Goal: Task Accomplishment & Management: Complete application form

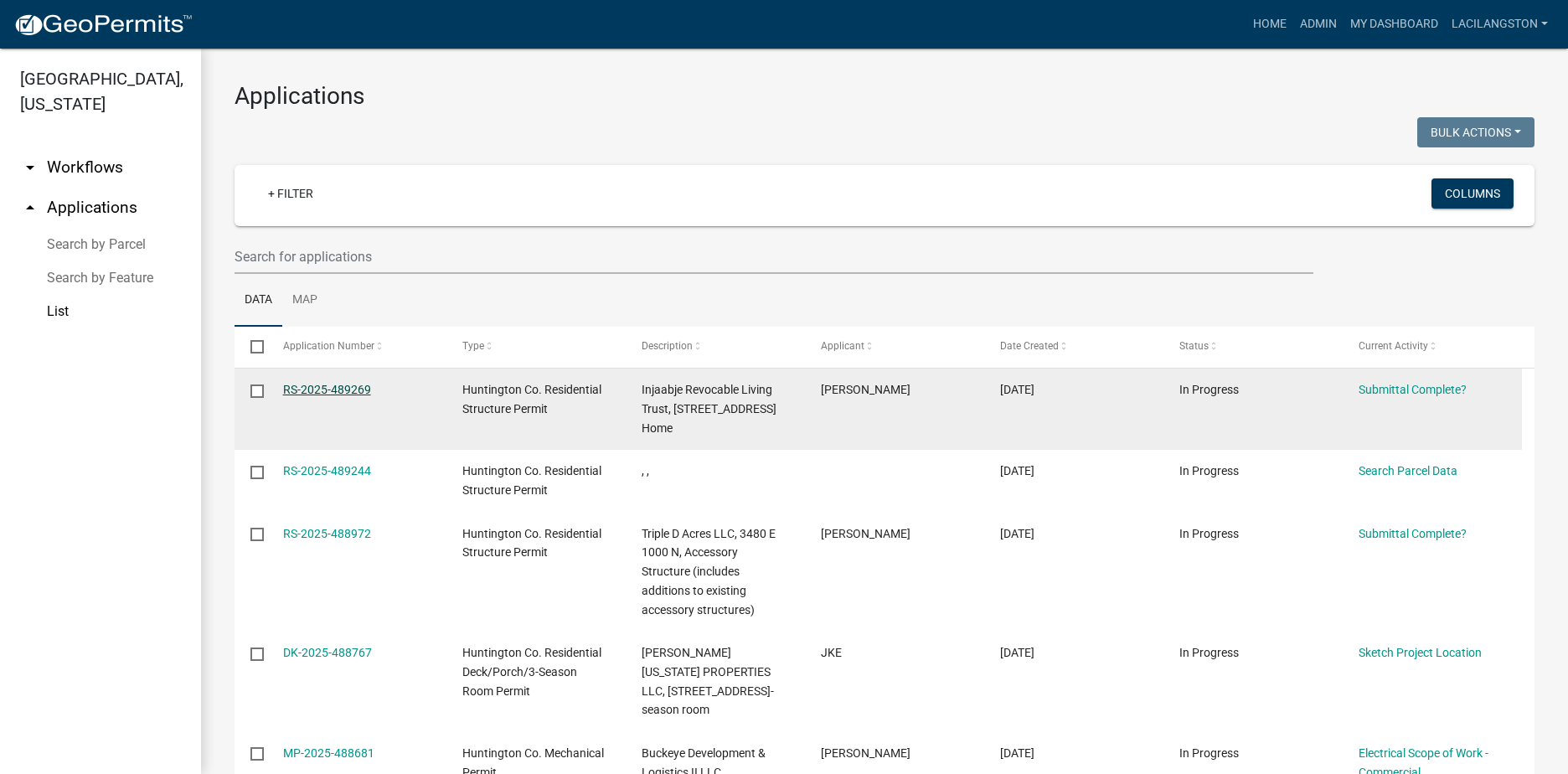
click at [337, 383] on link "RS-2025-489269" at bounding box center [326, 390] width 88 height 14
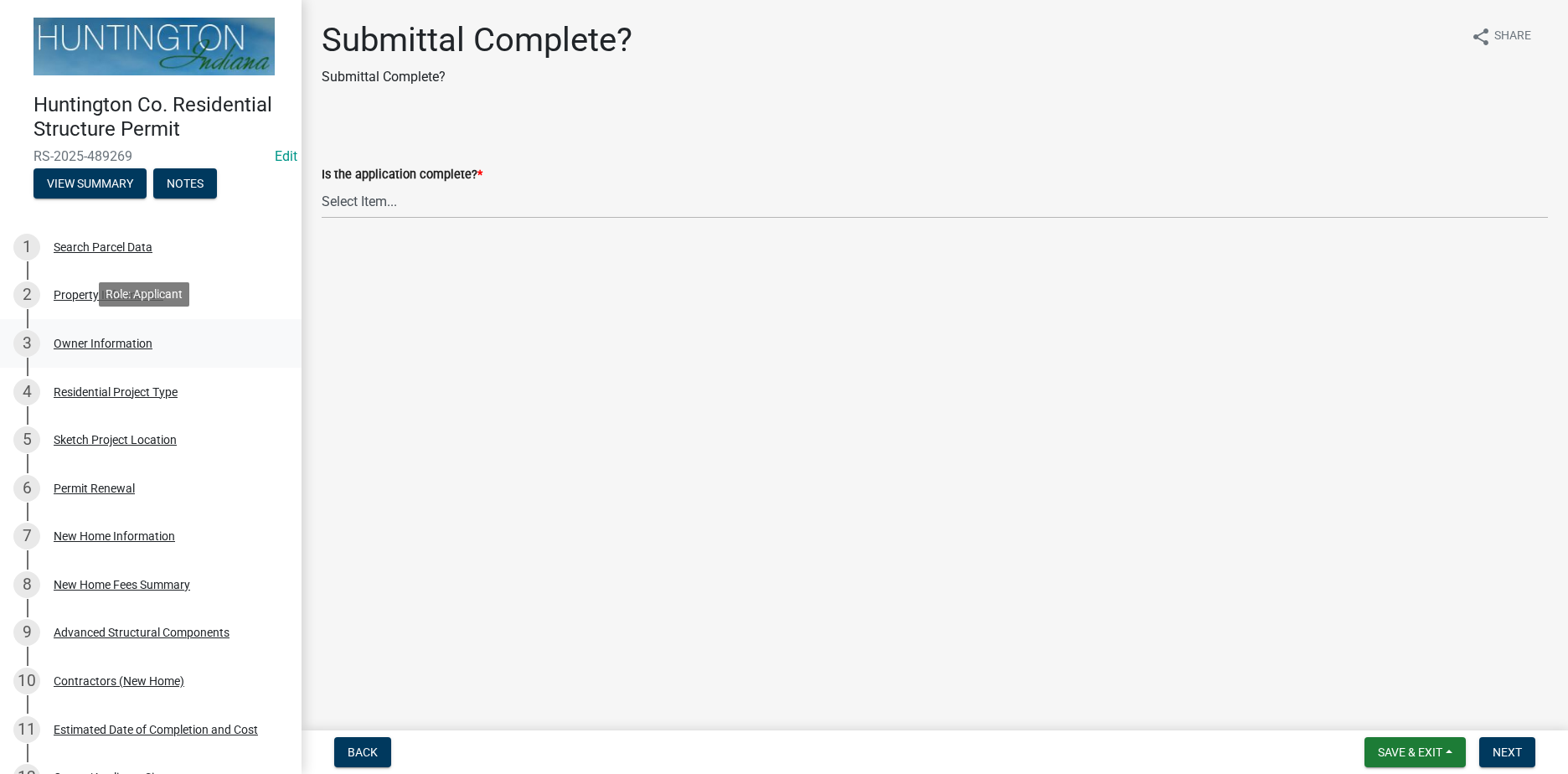
click at [110, 331] on div "3 Owner Information" at bounding box center [144, 344] width 261 height 27
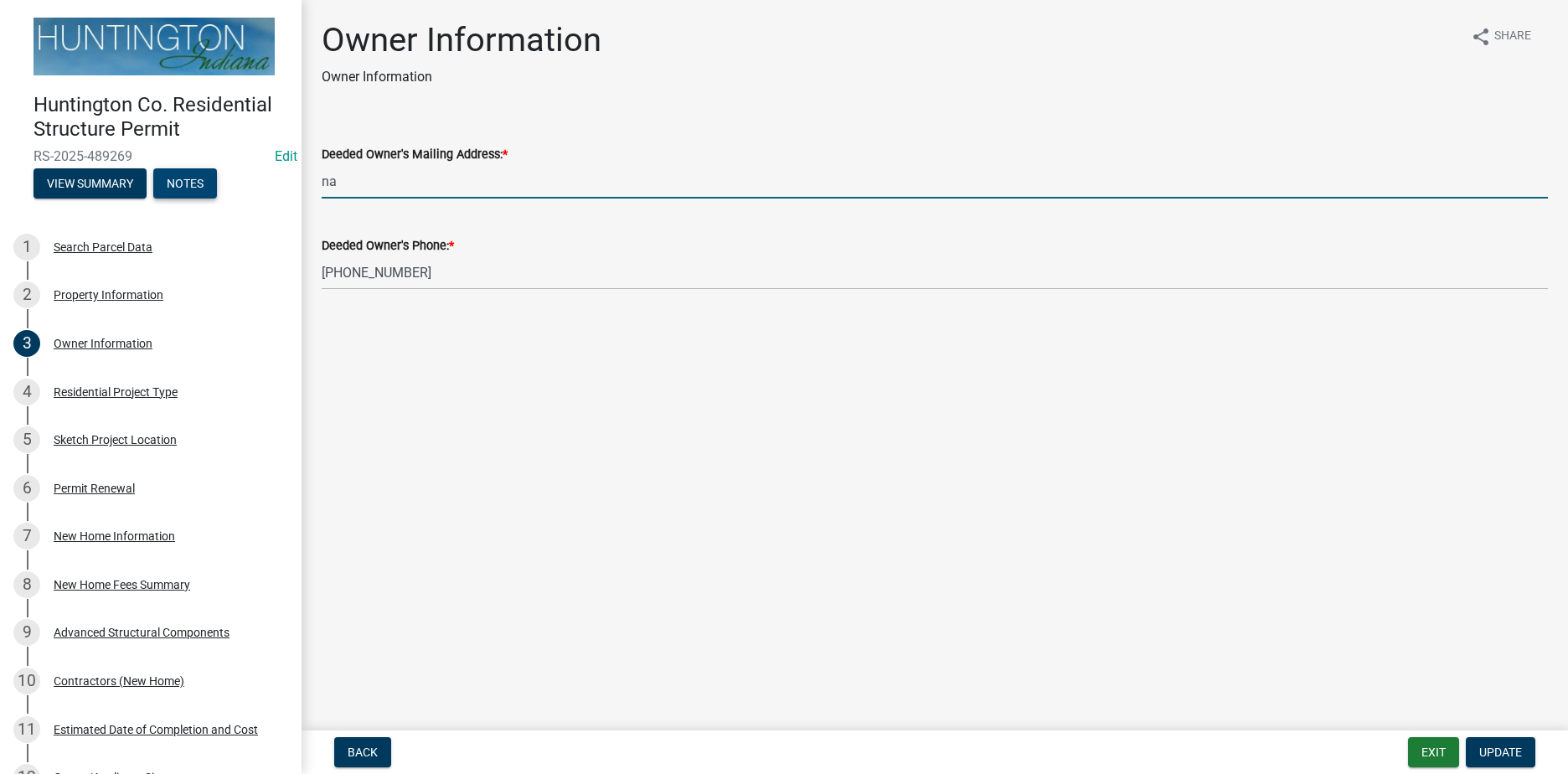
drag, startPoint x: 366, startPoint y: 182, endPoint x: 214, endPoint y: 181, distance: 152.0
click at [215, 181] on div "Huntington Co. Residential Structure Permit RS-2025-489269 Edit View Summary No…" at bounding box center [784, 387] width 1568 height 774
type input "4608 N 900 W Andrews, IN 46792"
click at [1497, 752] on span "Update" at bounding box center [1500, 753] width 42 height 14
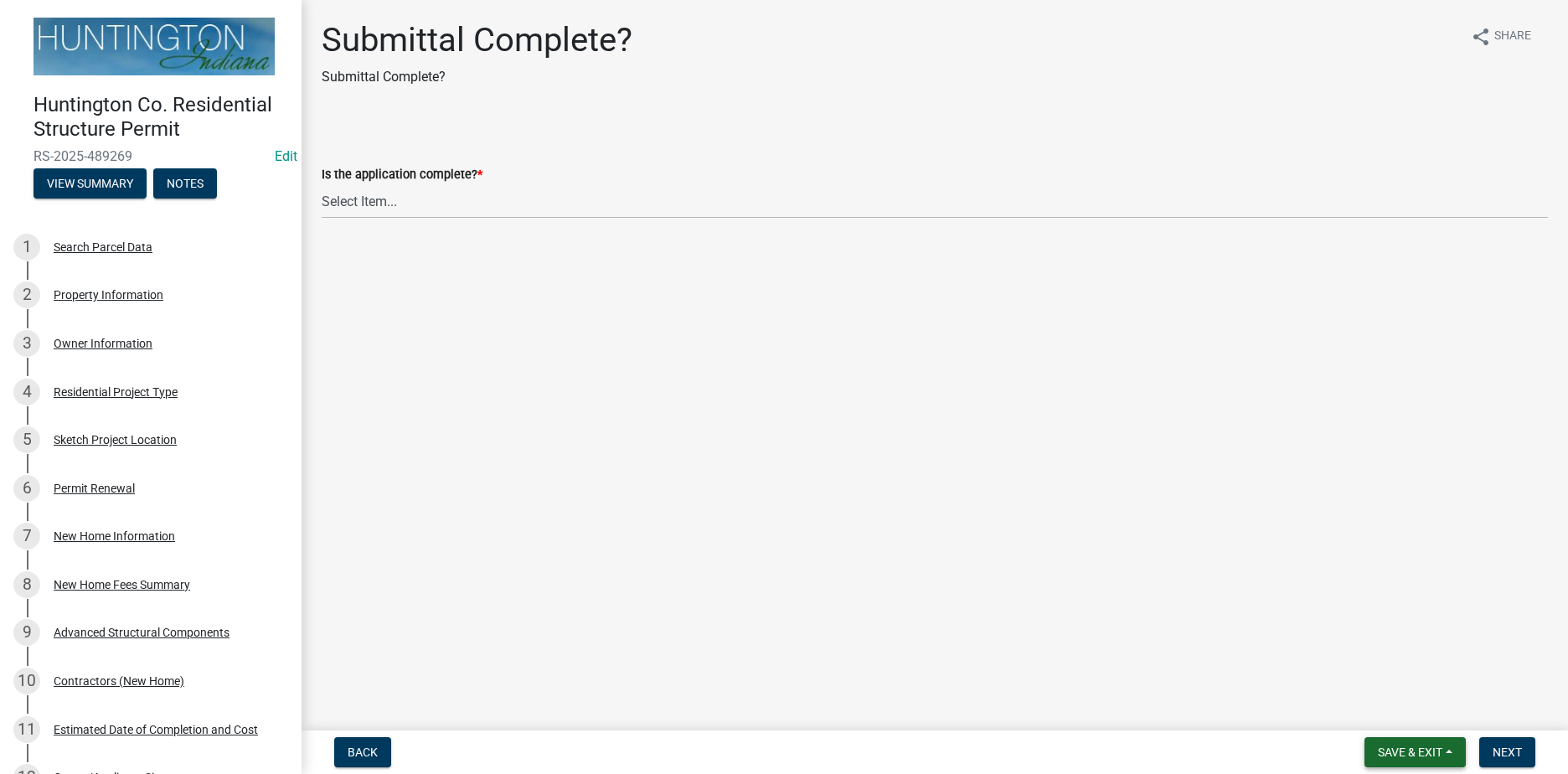
click at [1389, 749] on span "Save & Exit" at bounding box center [1410, 753] width 65 height 14
click at [1371, 720] on button "Save & Exit" at bounding box center [1398, 709] width 134 height 41
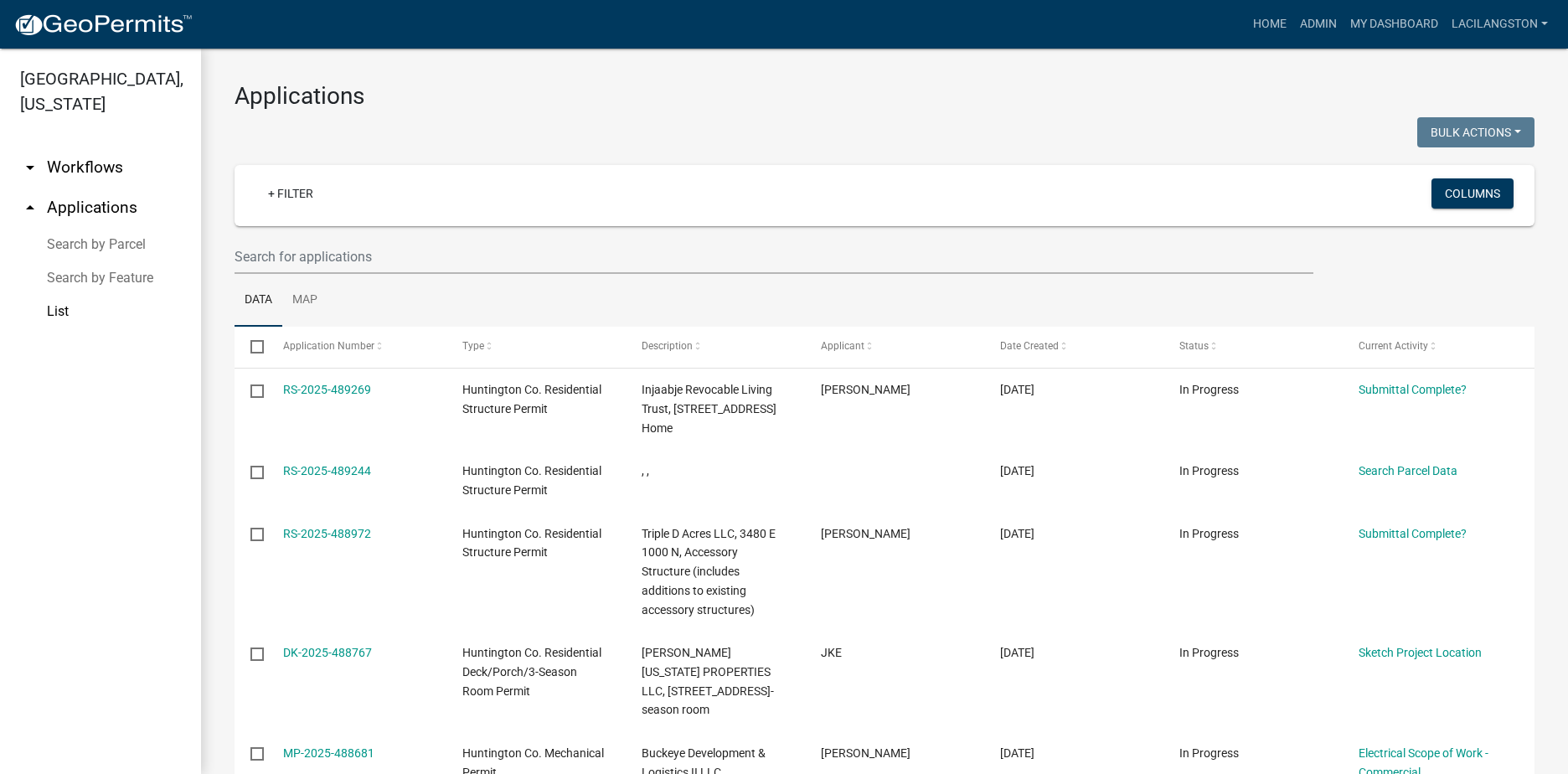
click at [154, 25] on img at bounding box center [103, 25] width 179 height 25
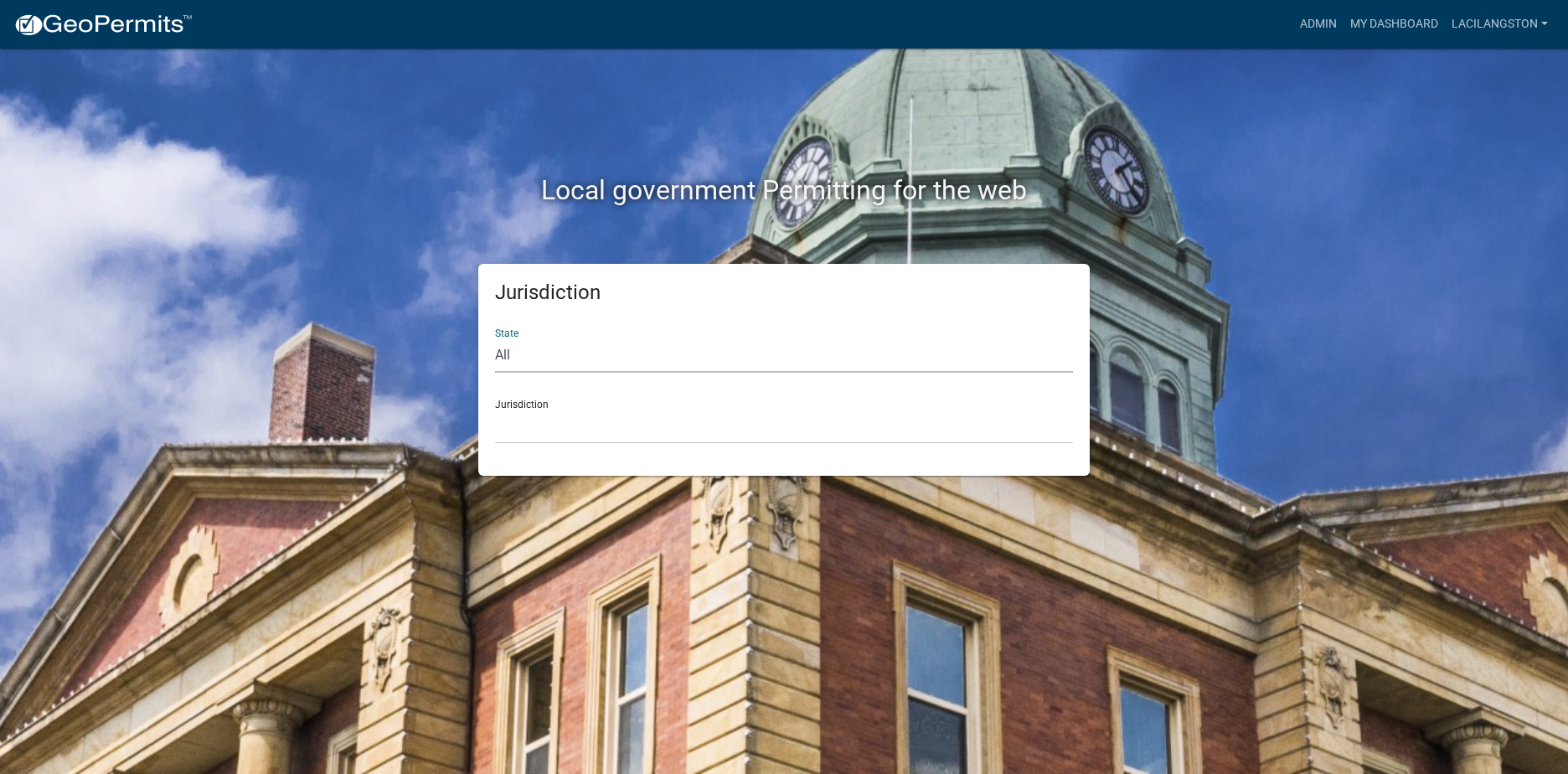
click at [510, 351] on select "All Colorado Georgia Indiana Iowa Kansas Minnesota Ohio South Carolina Wisconsin" at bounding box center [784, 356] width 578 height 35
select select "Indiana"
click at [495, 339] on select "All Colorado Georgia Indiana Iowa Kansas Minnesota Ohio South Carolina Wisconsin" at bounding box center [784, 356] width 578 height 35
click at [551, 413] on select "City of Charlestown, Indiana City of Jeffersonville, Indiana City of Logansport…" at bounding box center [784, 428] width 578 height 35
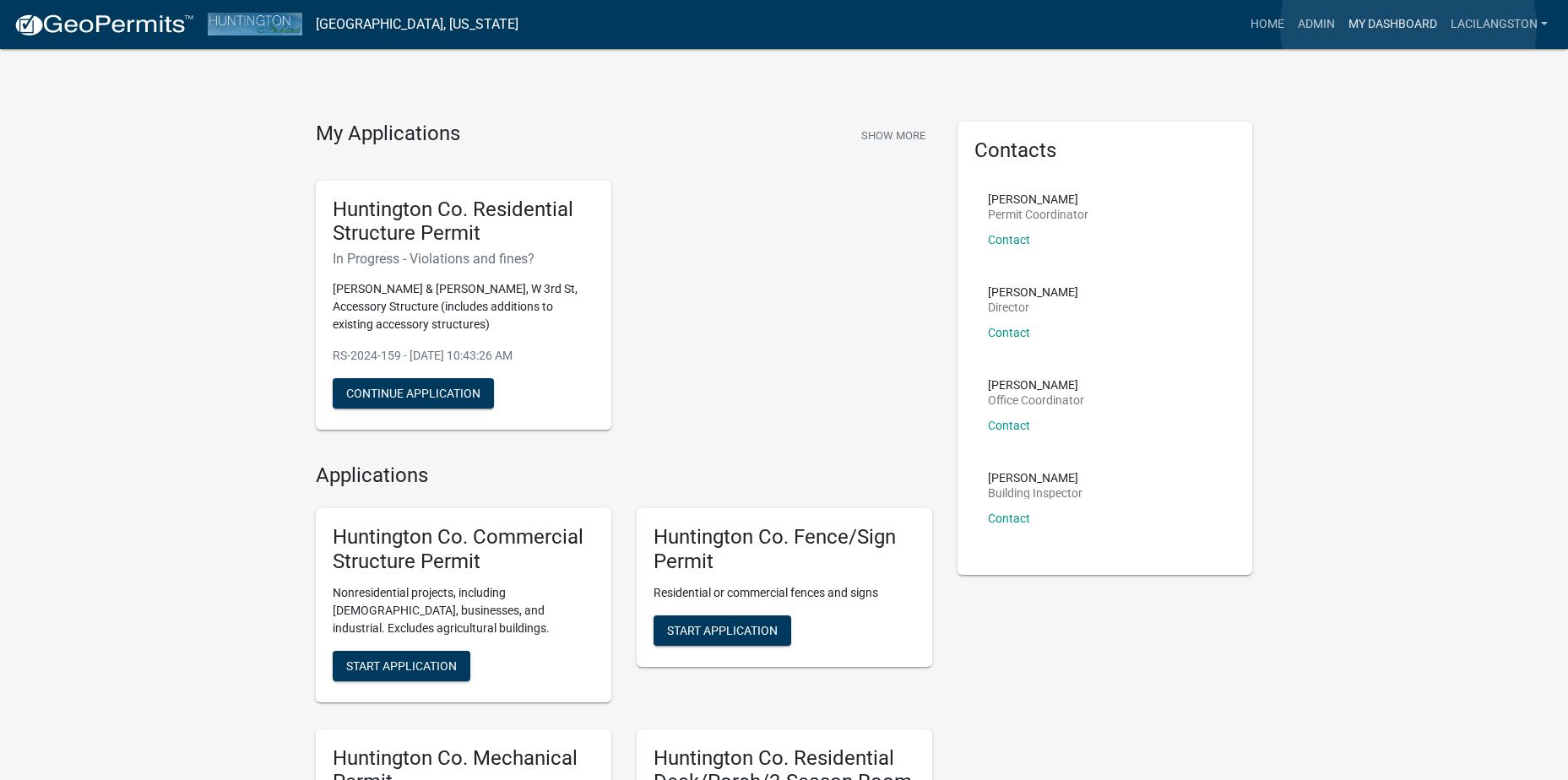
click at [1408, 27] on link "My Dashboard" at bounding box center [1393, 24] width 102 height 32
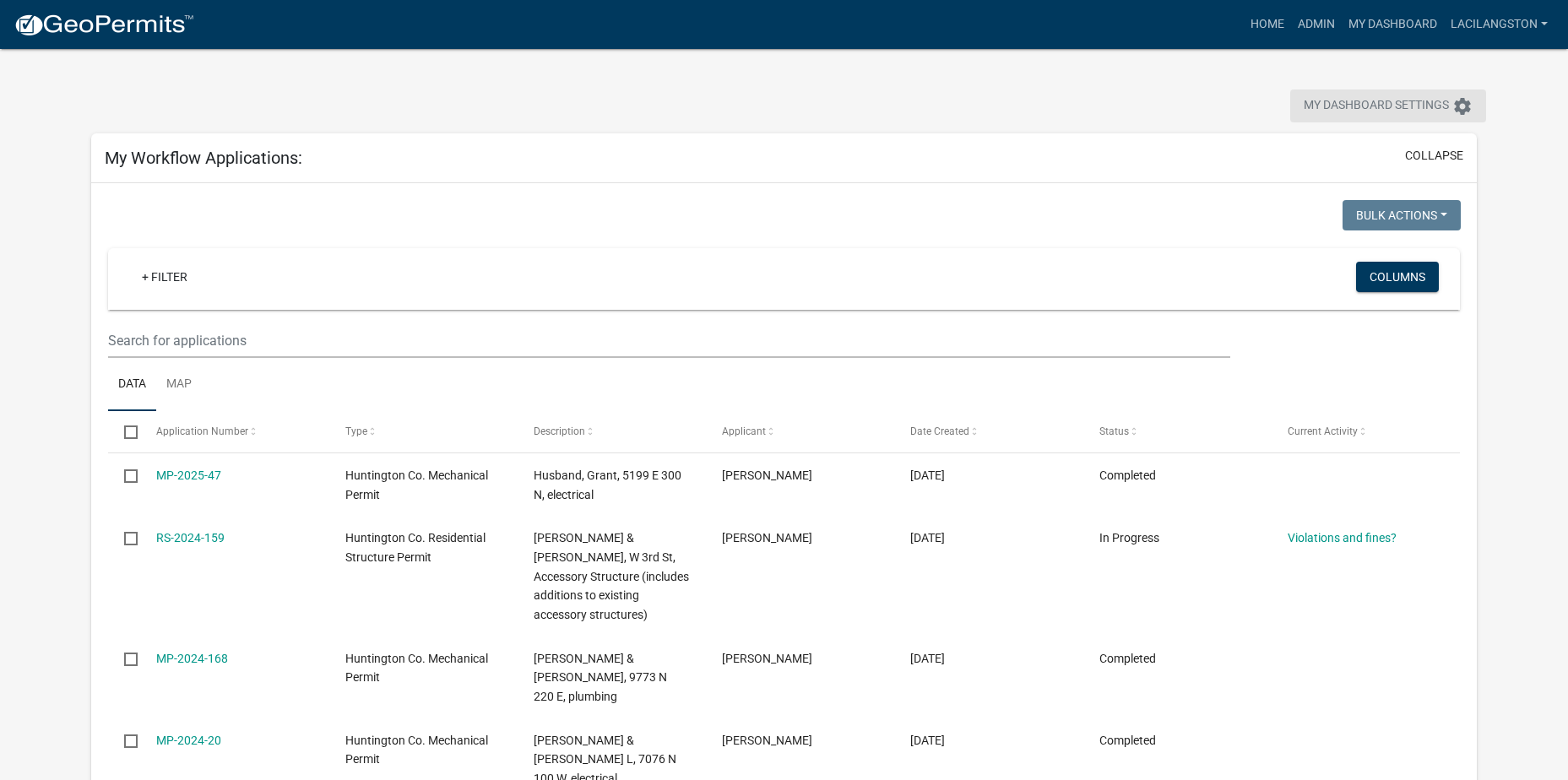
click at [1456, 113] on icon "settings" at bounding box center [1462, 106] width 20 height 20
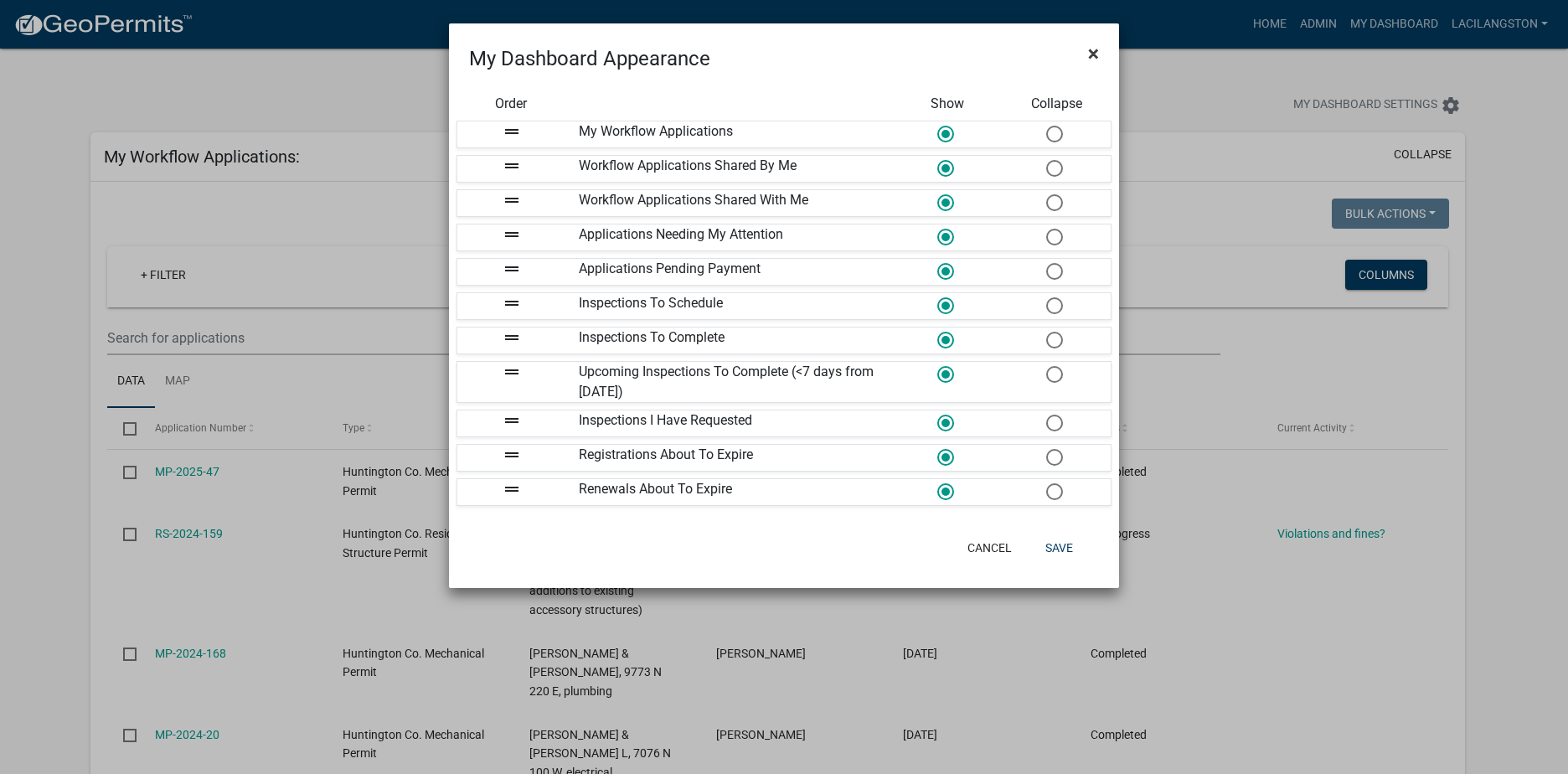
click at [1094, 42] on span "×" at bounding box center [1093, 53] width 11 height 23
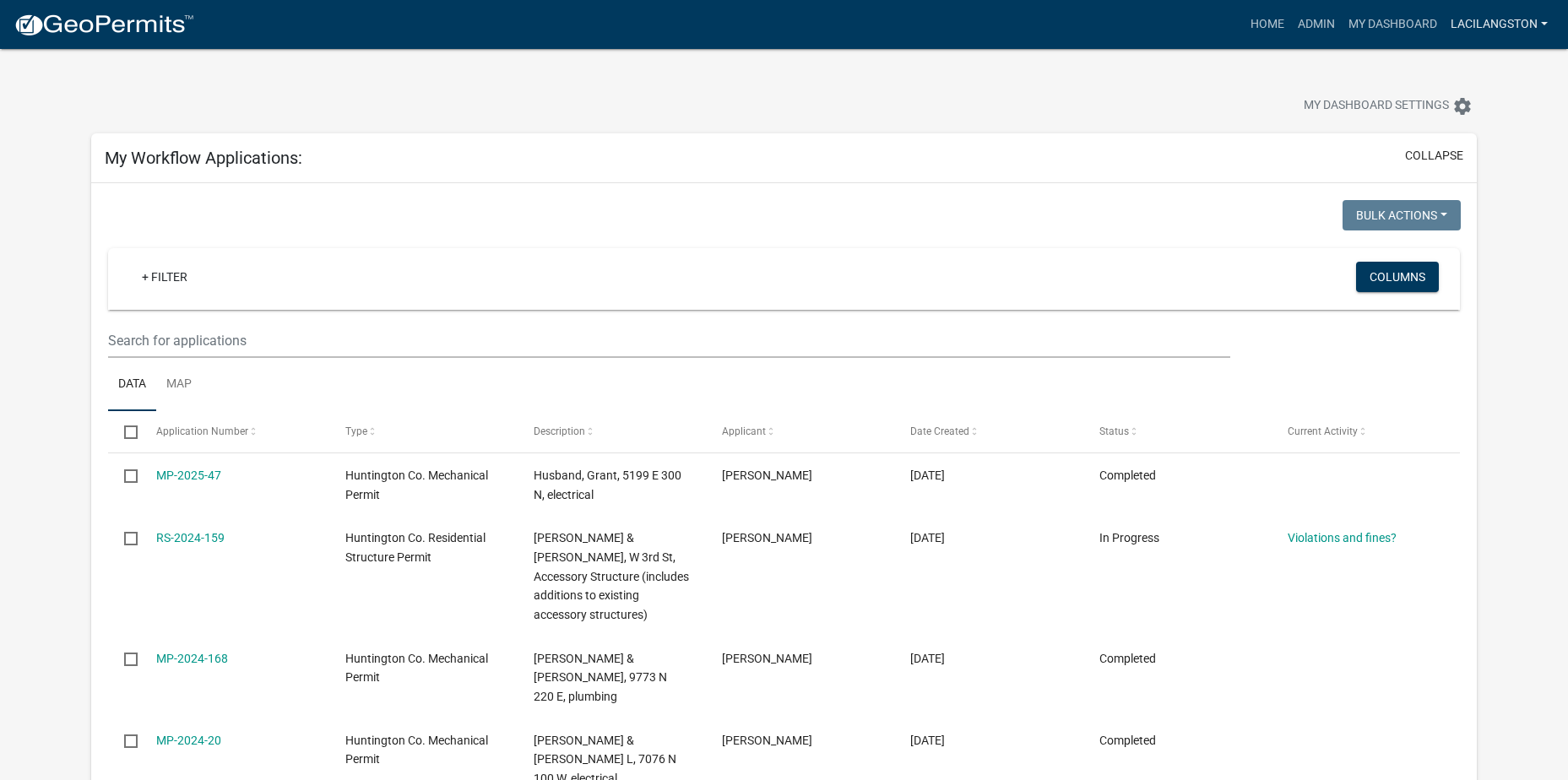
click at [1487, 25] on link "LaciLangston" at bounding box center [1500, 24] width 111 height 32
click at [1480, 95] on link "Account" at bounding box center [1486, 110] width 135 height 41
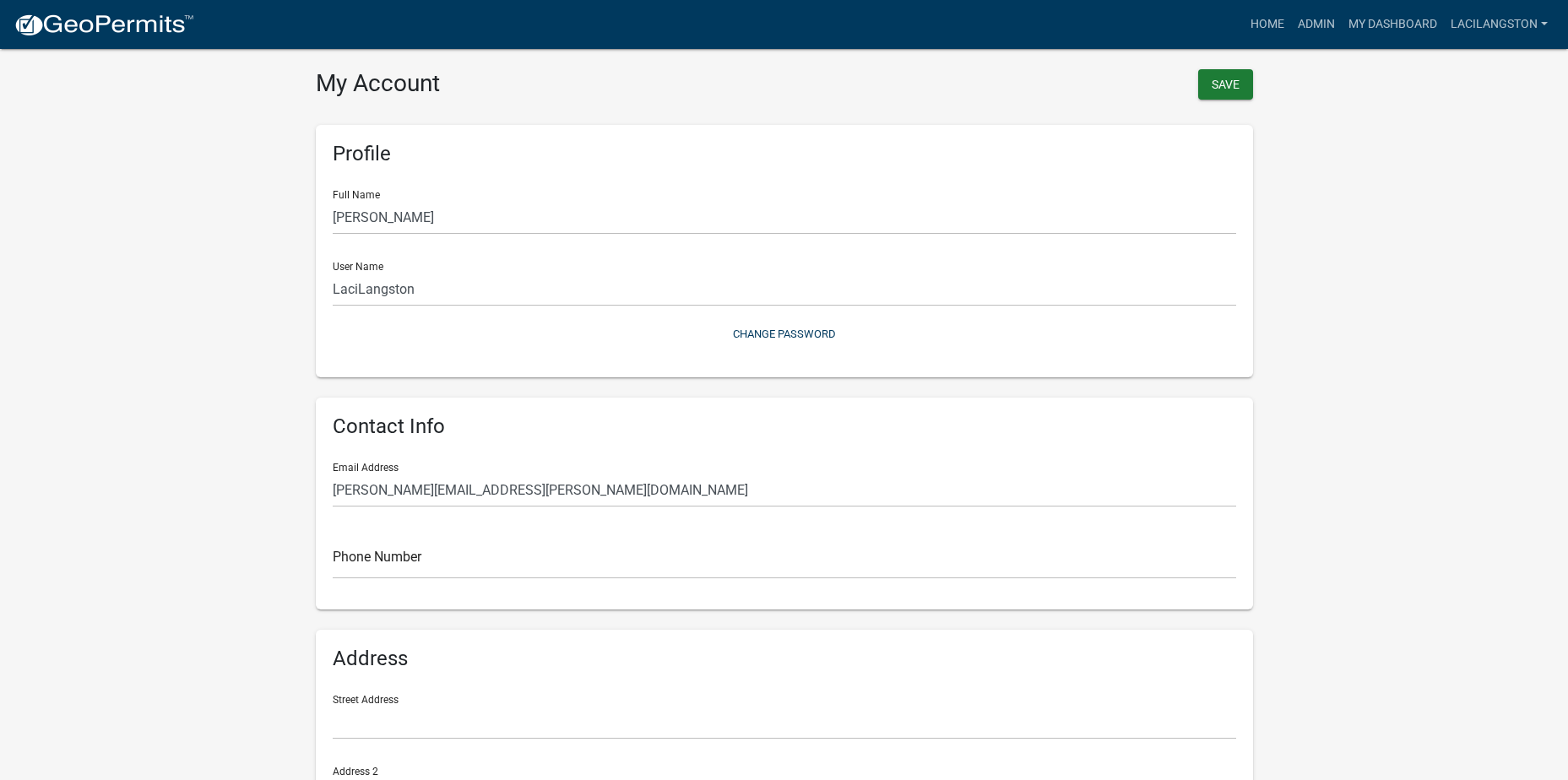
click at [63, 29] on img at bounding box center [104, 25] width 181 height 25
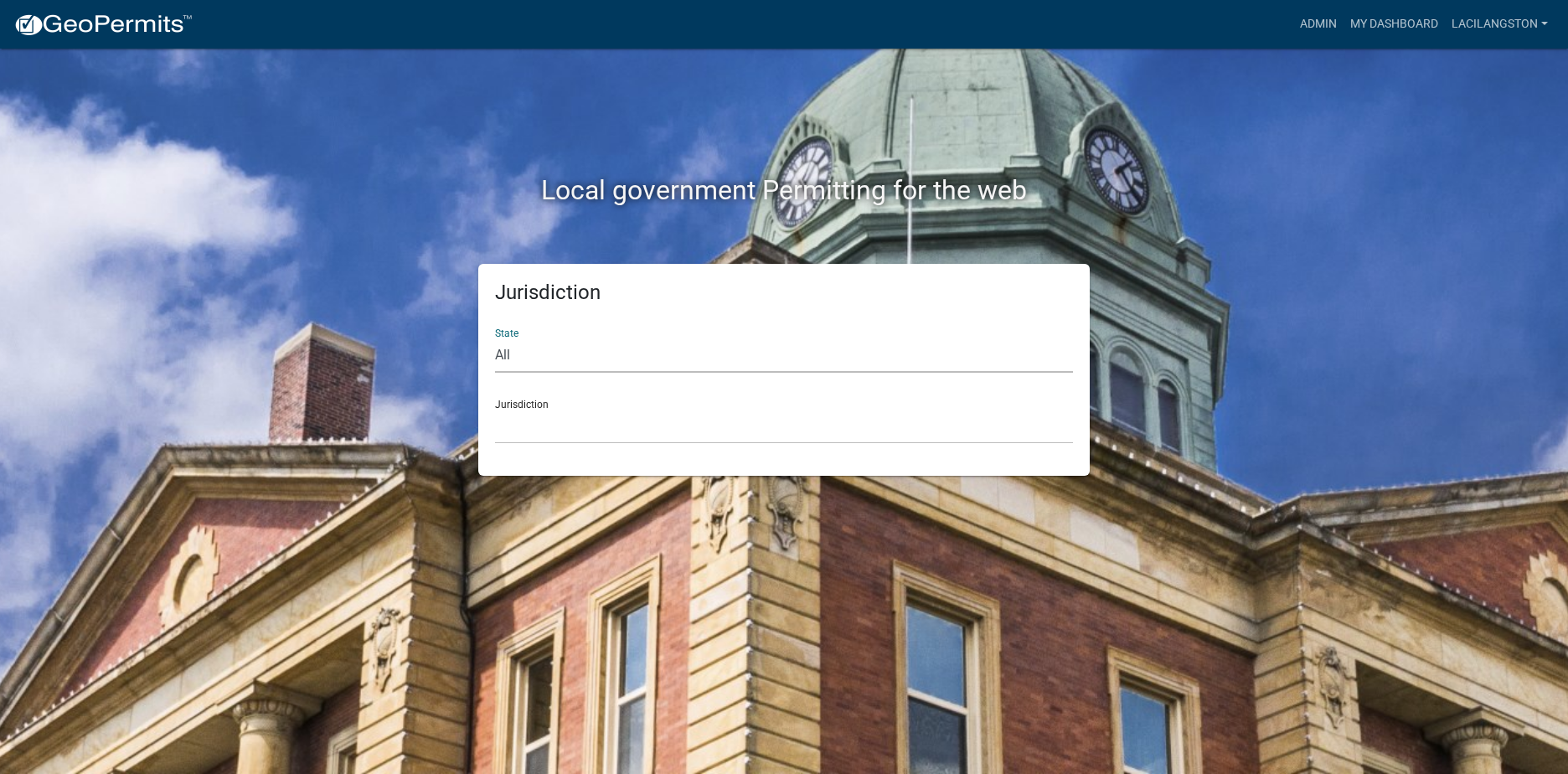
click at [521, 366] on select "All Colorado Georgia Indiana Iowa Kansas Minnesota Ohio South Carolina Wisconsin" at bounding box center [784, 356] width 578 height 35
select select "Indiana"
click at [495, 339] on select "All Colorado Georgia Indiana Iowa Kansas Minnesota Ohio South Carolina Wisconsin" at bounding box center [784, 356] width 578 height 35
click at [551, 417] on select "City of Charlestown, Indiana City of Jeffersonville, Indiana City of Logansport…" at bounding box center [784, 428] width 578 height 35
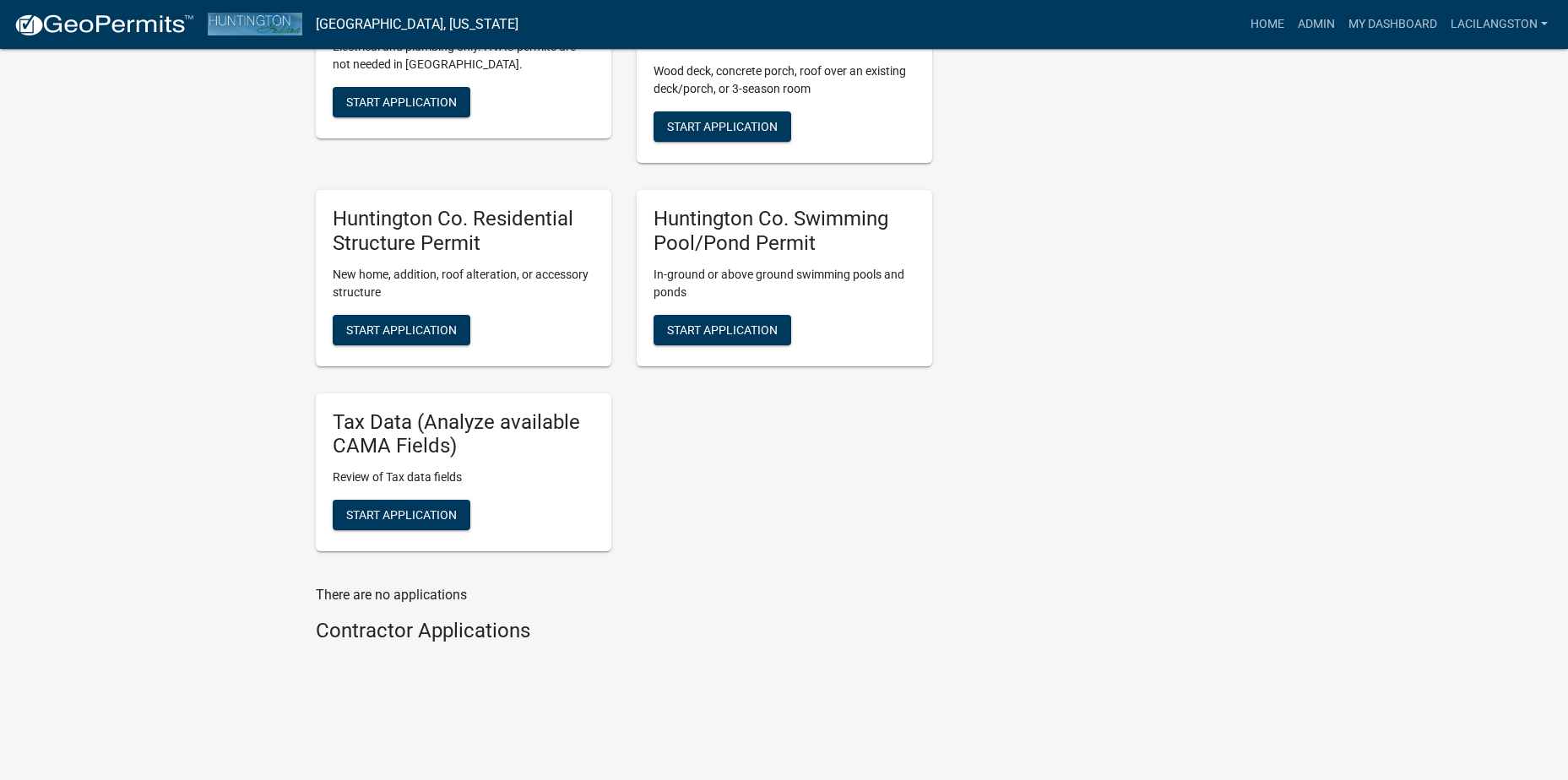
scroll to position [768, 0]
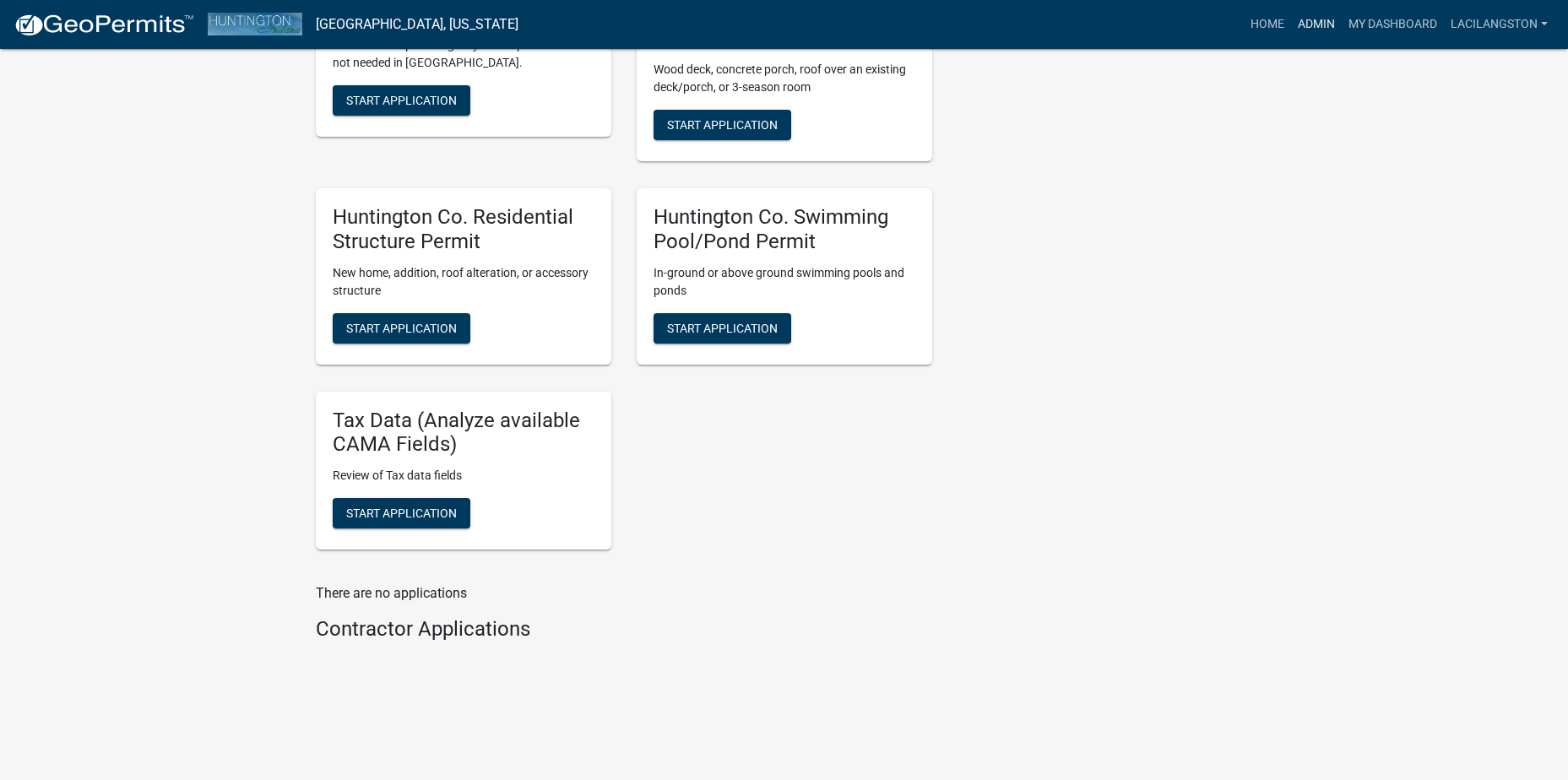
drag, startPoint x: 1312, startPoint y: 25, endPoint x: 1254, endPoint y: 42, distance: 60.4
click at [1312, 25] on link "Admin" at bounding box center [1317, 24] width 51 height 32
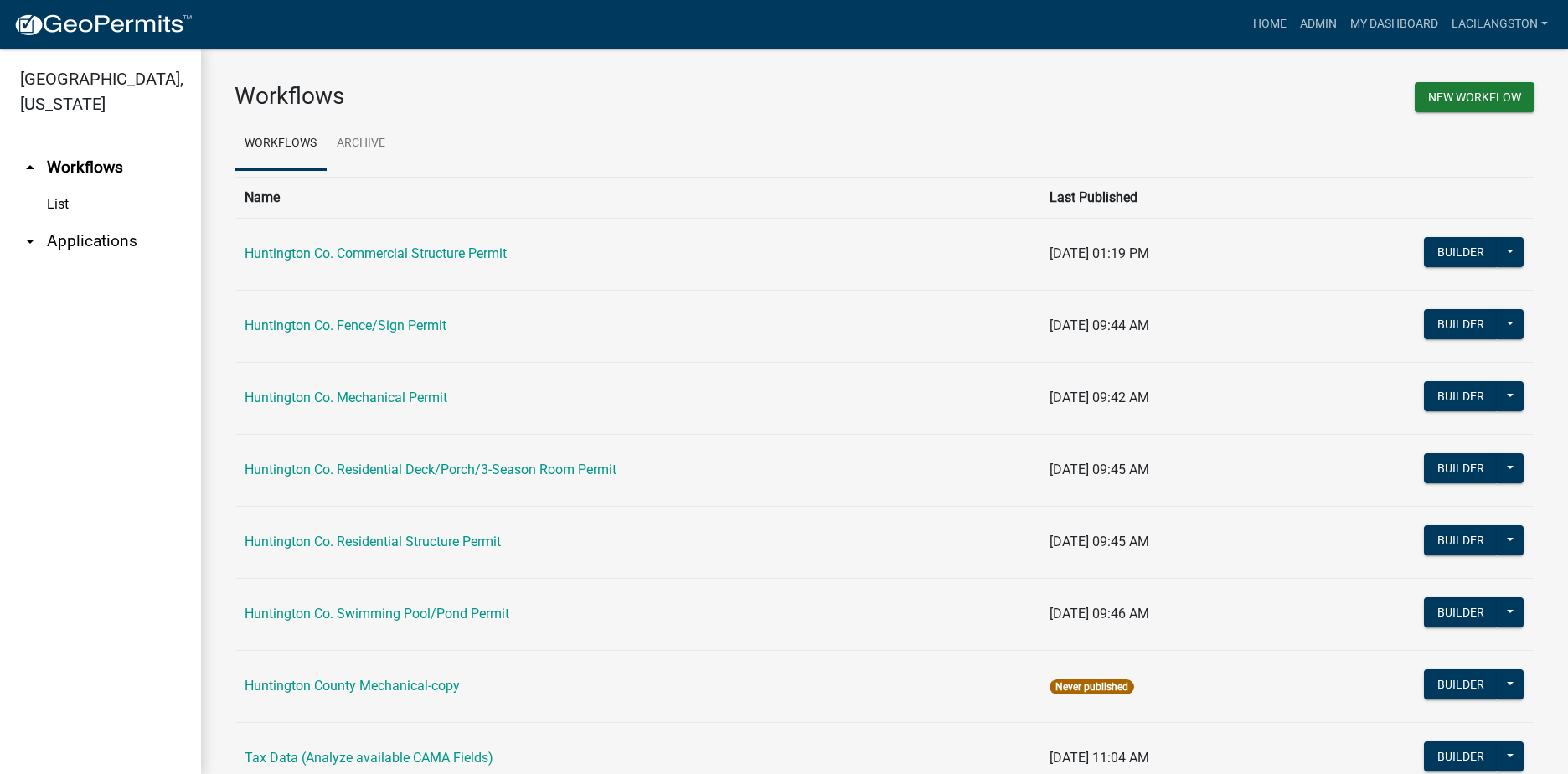
click at [93, 236] on link "arrow_drop_down Applications" at bounding box center [100, 241] width 201 height 41
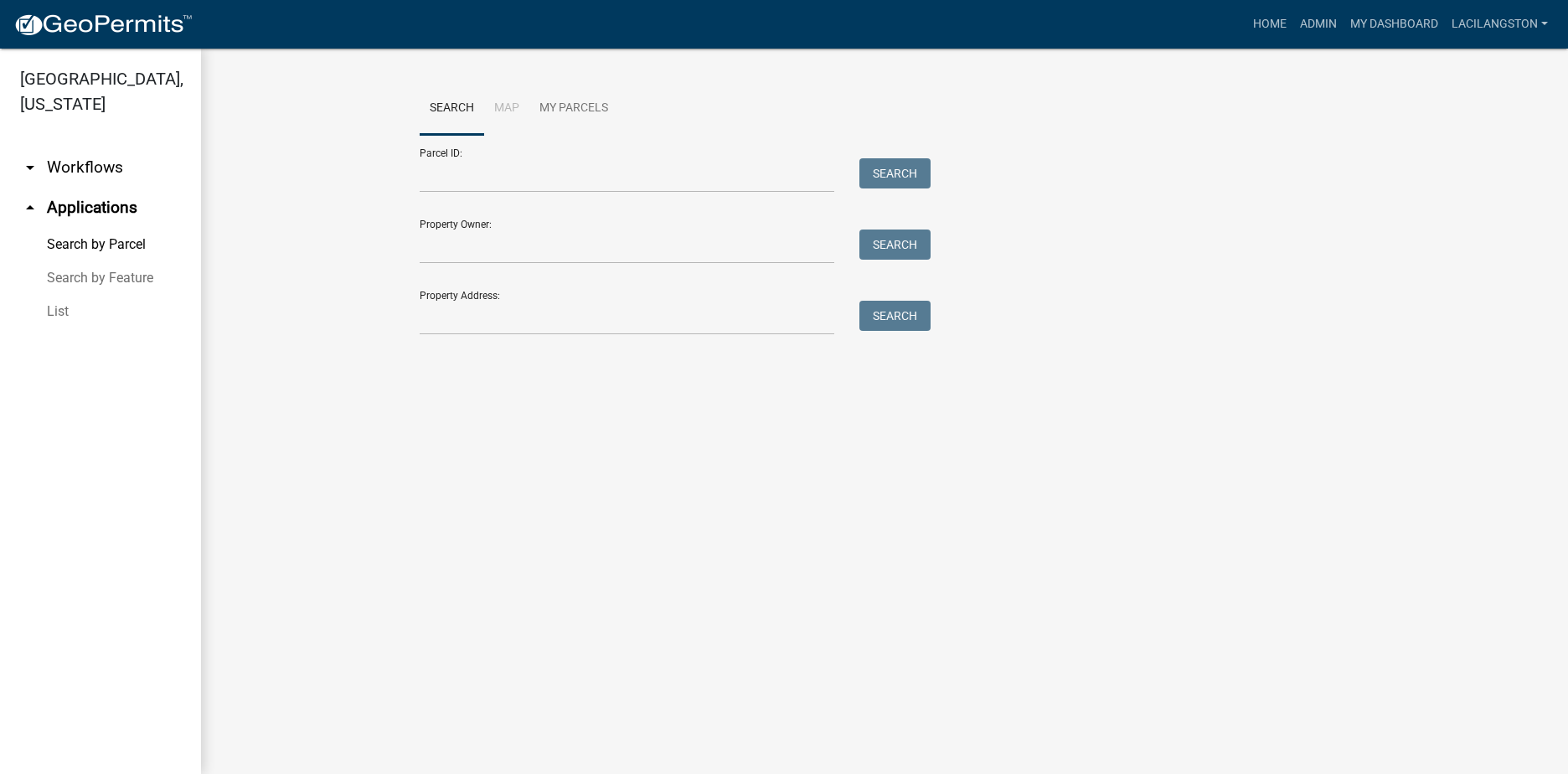
click at [71, 296] on link "List" at bounding box center [100, 312] width 201 height 34
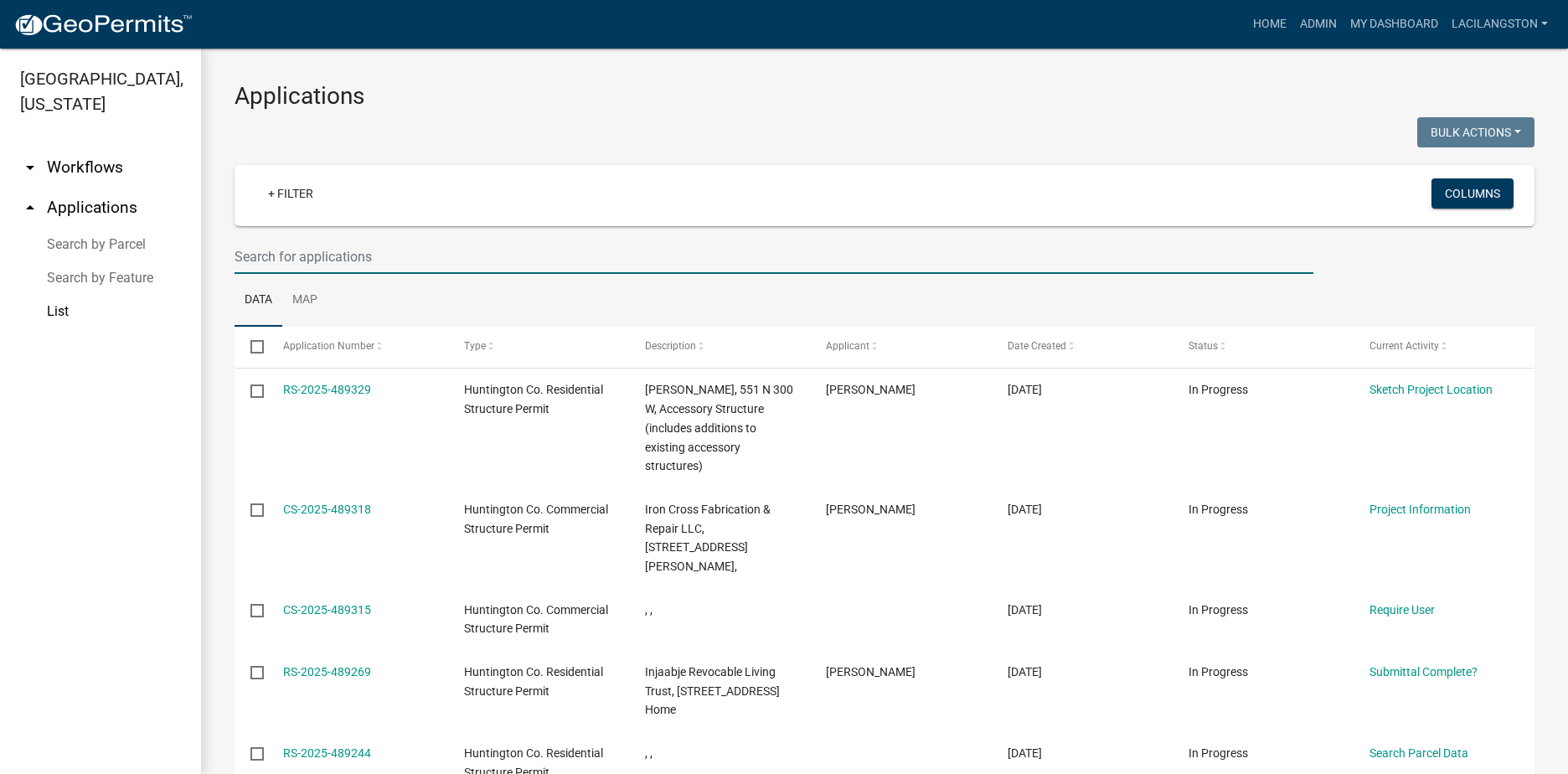
click at [417, 252] on input "text" at bounding box center [774, 257] width 1079 height 35
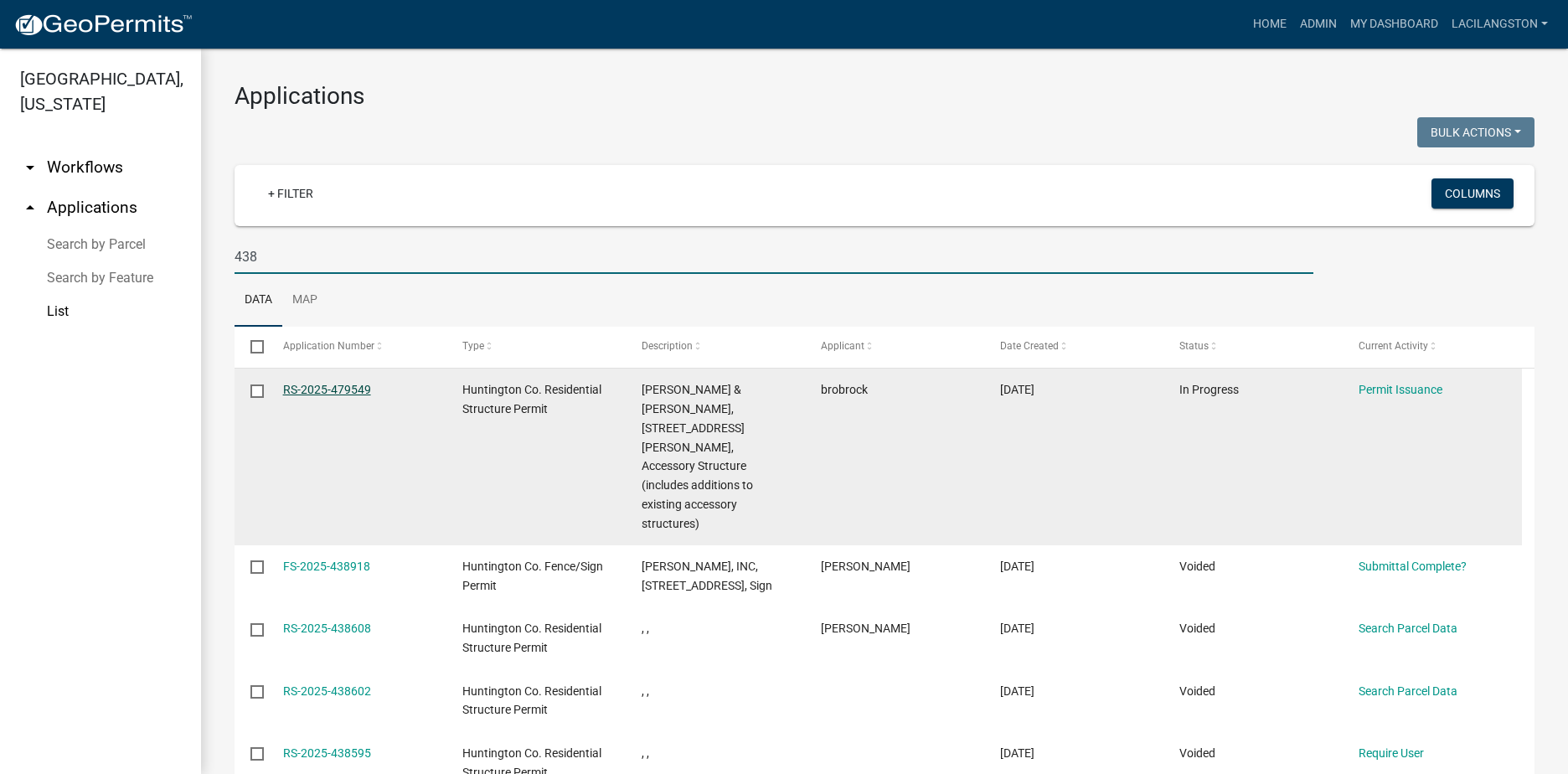
type input "438"
click at [336, 390] on link "RS-2025-479549" at bounding box center [326, 390] width 88 height 14
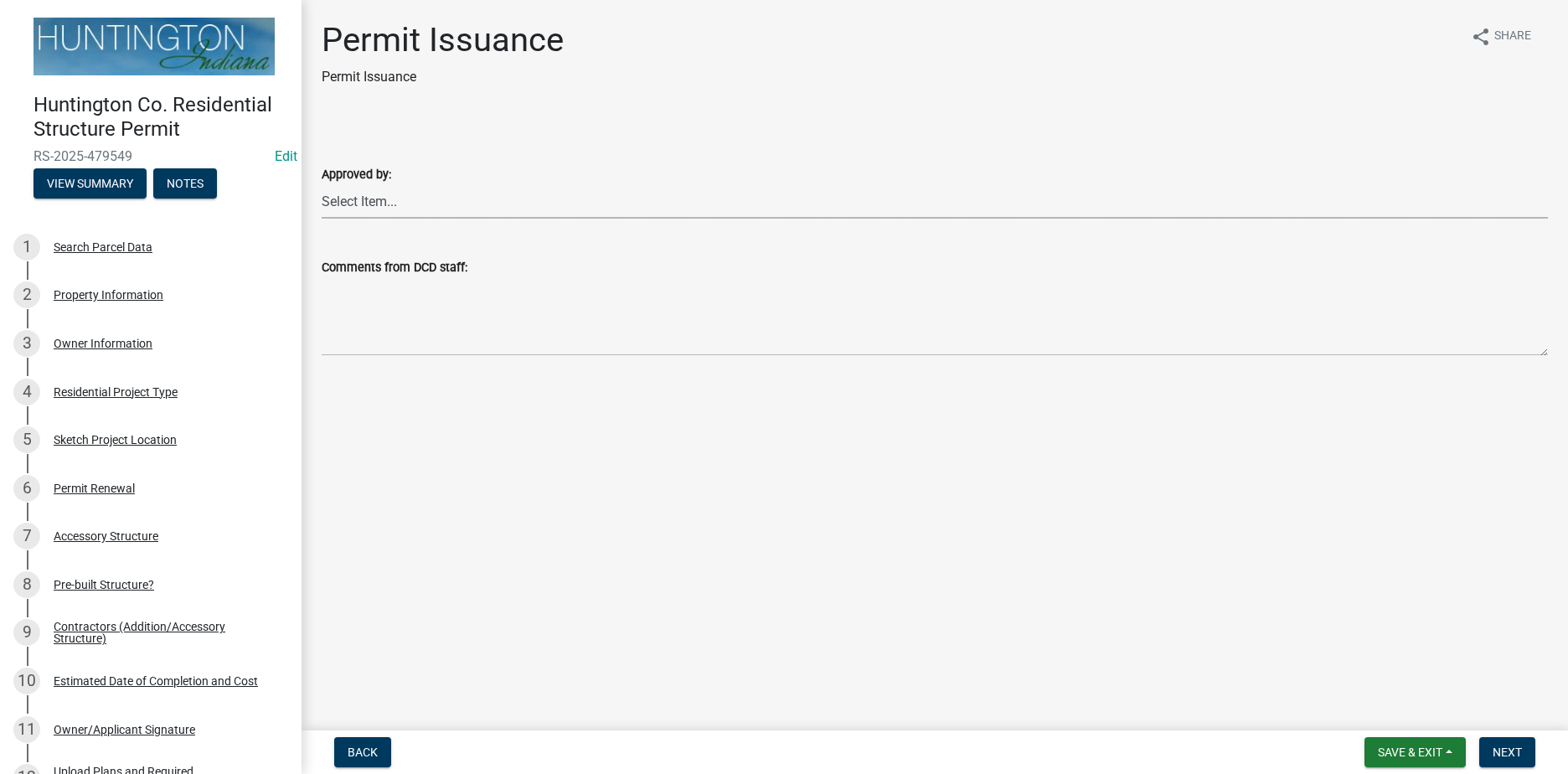
click at [366, 202] on select "Select Item... Kim Hostetler Greg Ricker Jessica Beal Laci Langston" at bounding box center [934, 202] width 1226 height 35
click at [321, 184] on select "Select Item... Kim Hostetler Greg Ricker Jessica Beal Laci Langston" at bounding box center [934, 202] width 1226 height 35
select select "3239478a-f882-4594-90ac-f91e0e438675"
click at [1522, 760] on span "Next" at bounding box center [1507, 753] width 29 height 14
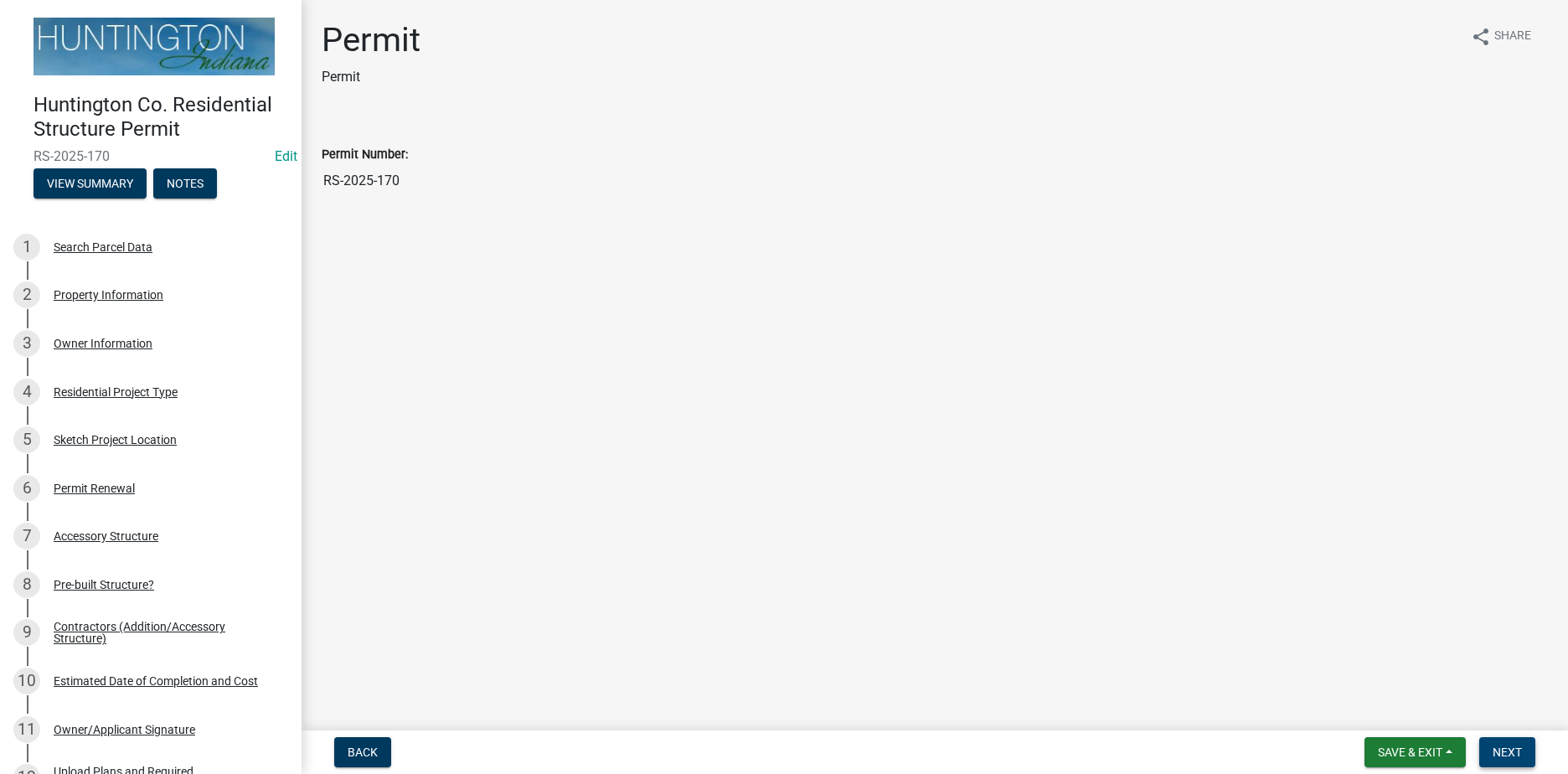
click at [1516, 758] on span "Next" at bounding box center [1507, 753] width 29 height 14
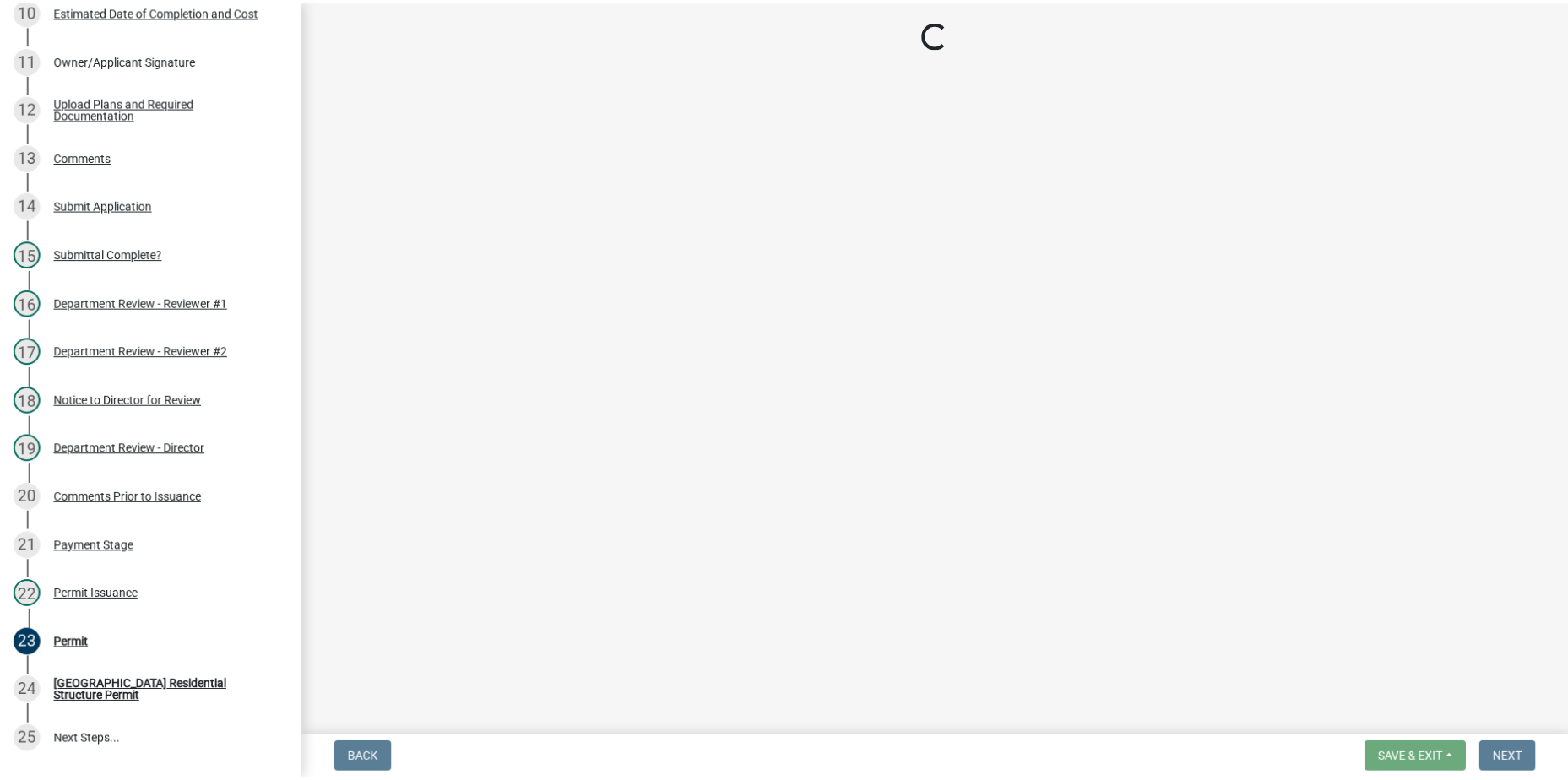
scroll to position [724, 0]
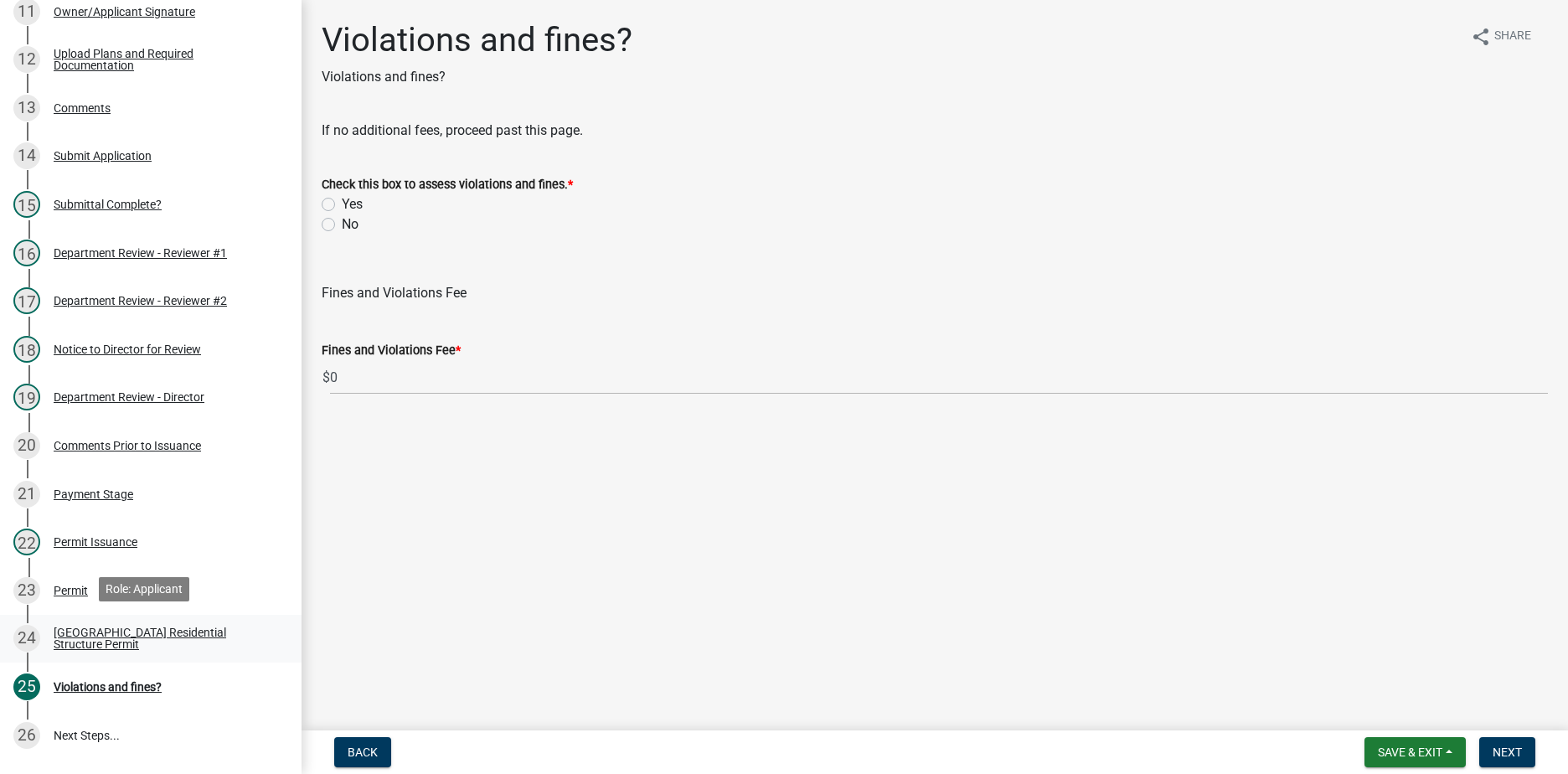
click at [184, 626] on div "Huntington County Residential Structure Permit" at bounding box center [164, 638] width 221 height 23
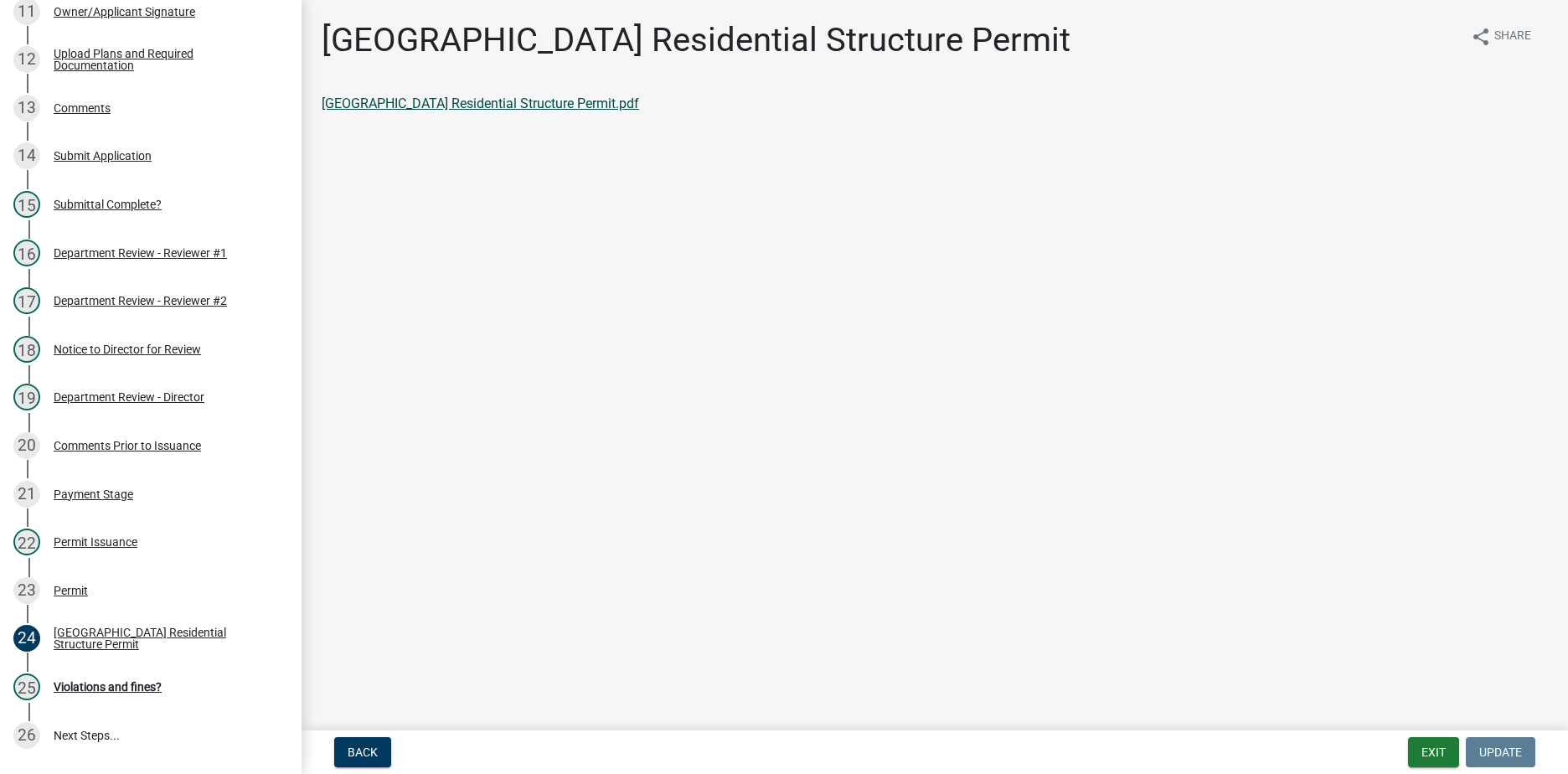
click at [487, 103] on link "Huntington County Residential Structure Permit.pdf" at bounding box center [480, 103] width 317 height 15
click at [104, 690] on div "25 Violations and fines?" at bounding box center [144, 687] width 261 height 27
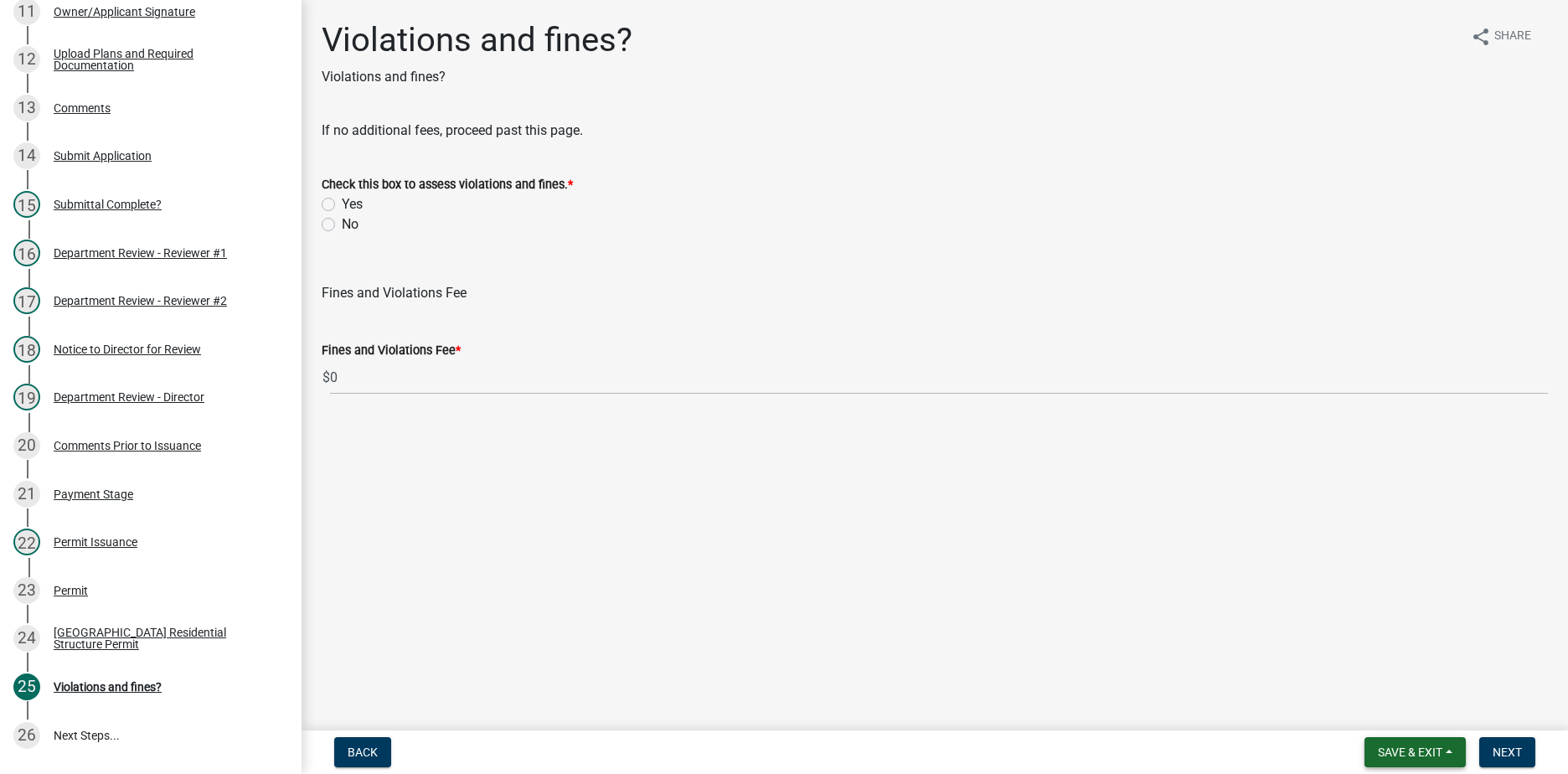
click at [1398, 748] on span "Save & Exit" at bounding box center [1410, 753] width 65 height 14
click at [1368, 714] on button "Save & Exit" at bounding box center [1398, 709] width 134 height 41
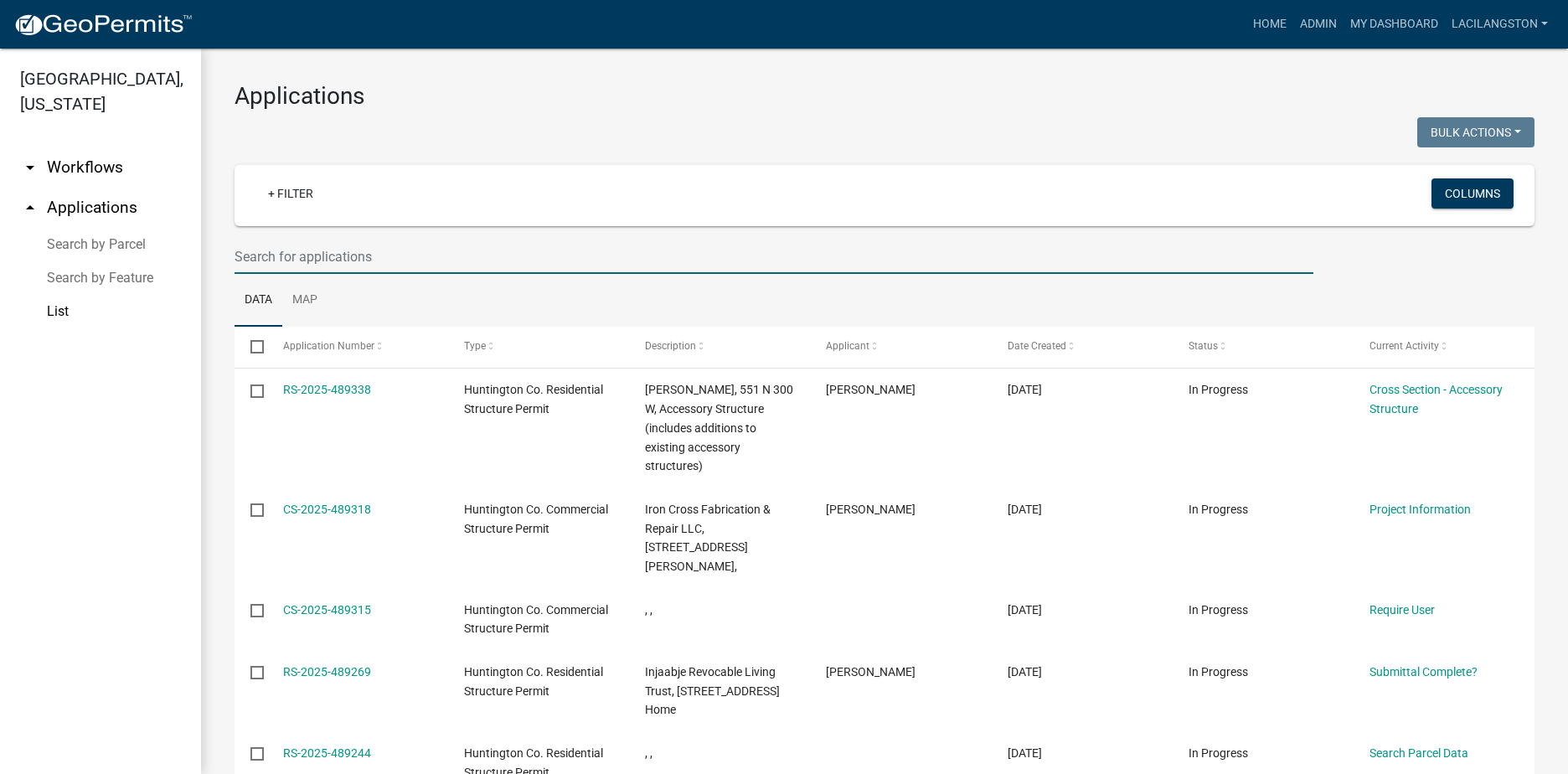
click at [369, 252] on input "text" at bounding box center [774, 257] width 1079 height 35
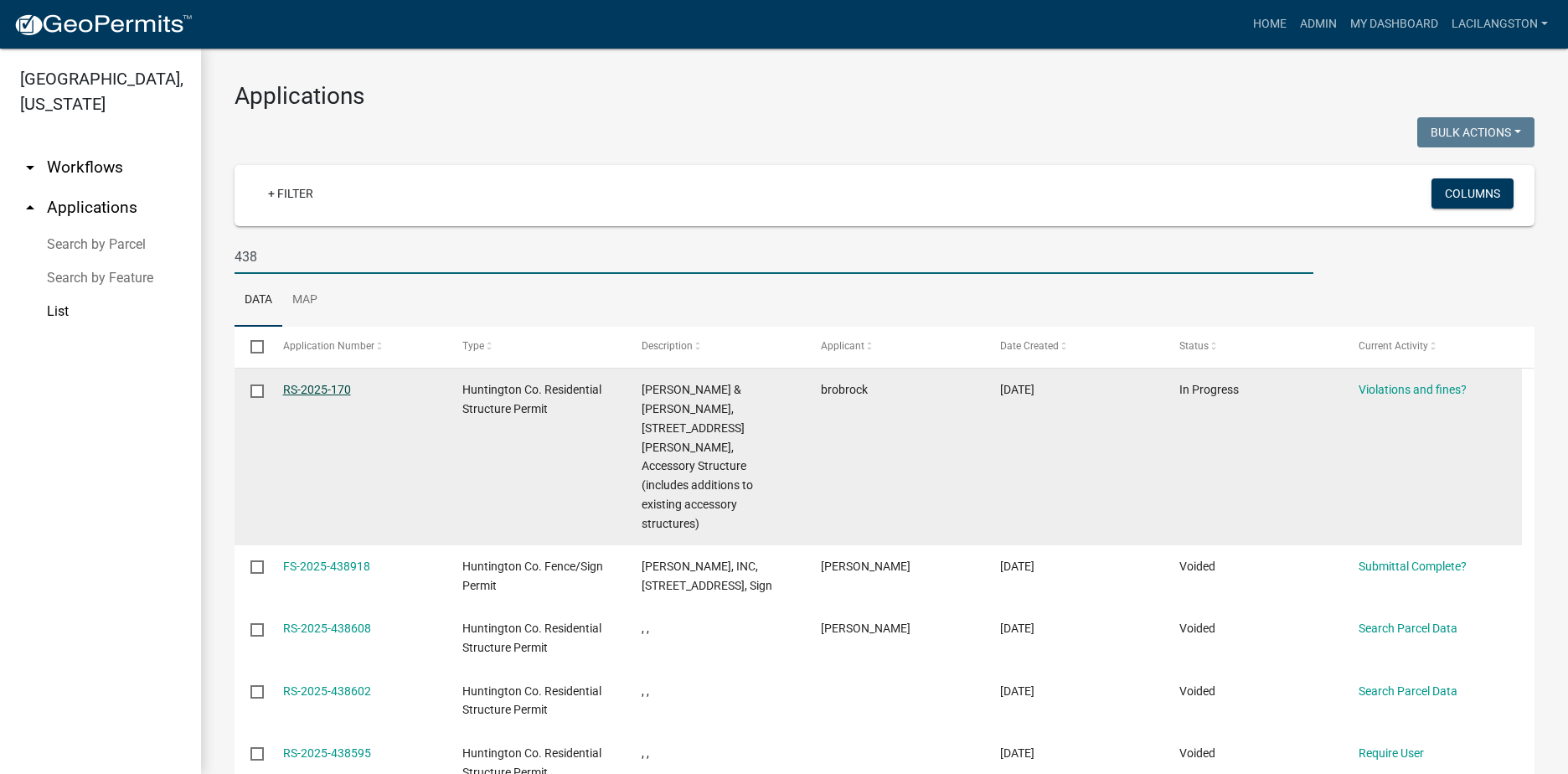
type input "438"
click at [326, 397] on link "RS-2025-170" at bounding box center [316, 390] width 68 height 14
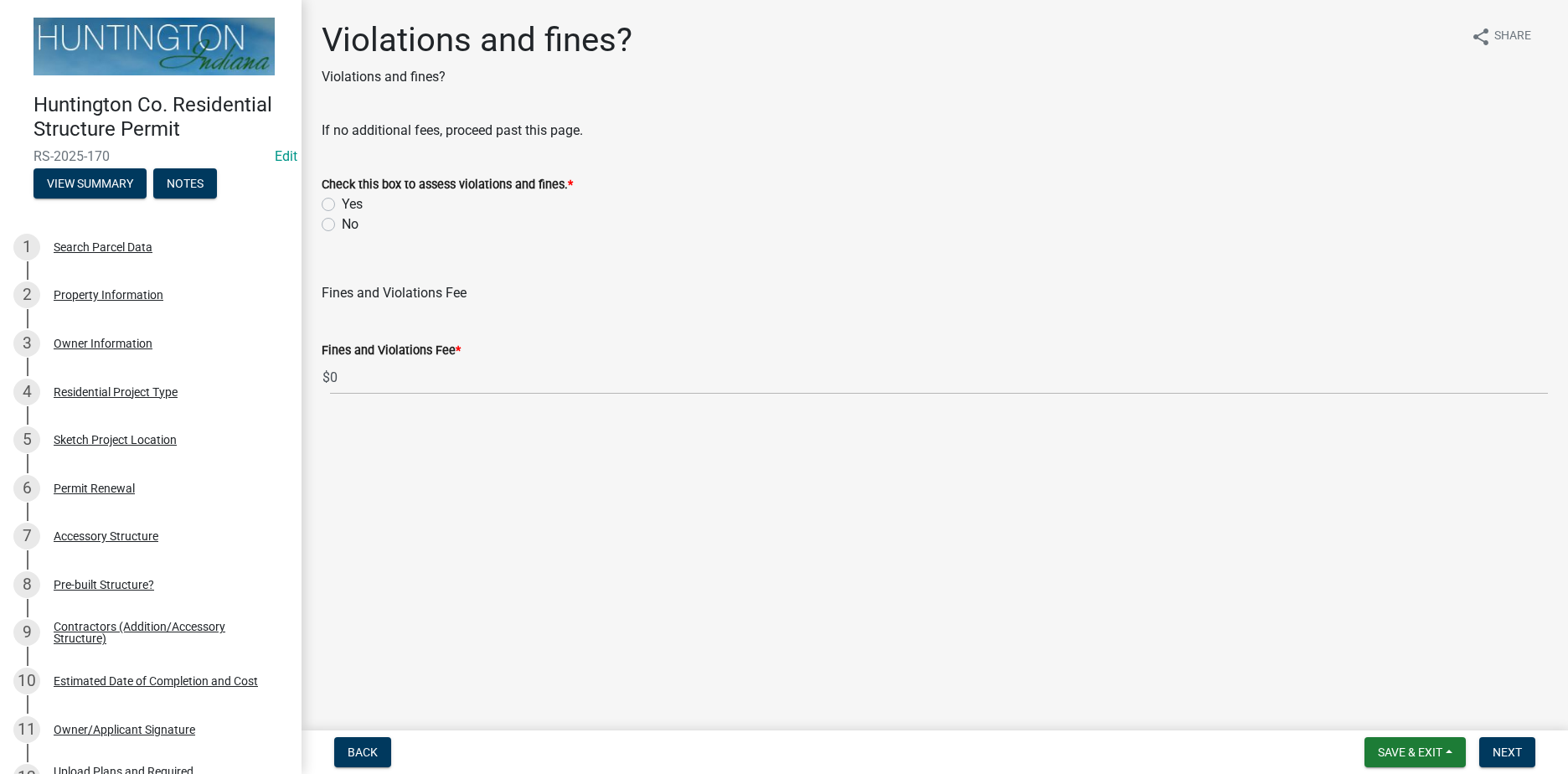
click at [342, 226] on label "No" at bounding box center [349, 224] width 16 height 20
click at [342, 226] on input "No" at bounding box center [346, 219] width 11 height 11
radio input "true"
click at [1491, 755] on button "Next" at bounding box center [1507, 752] width 56 height 30
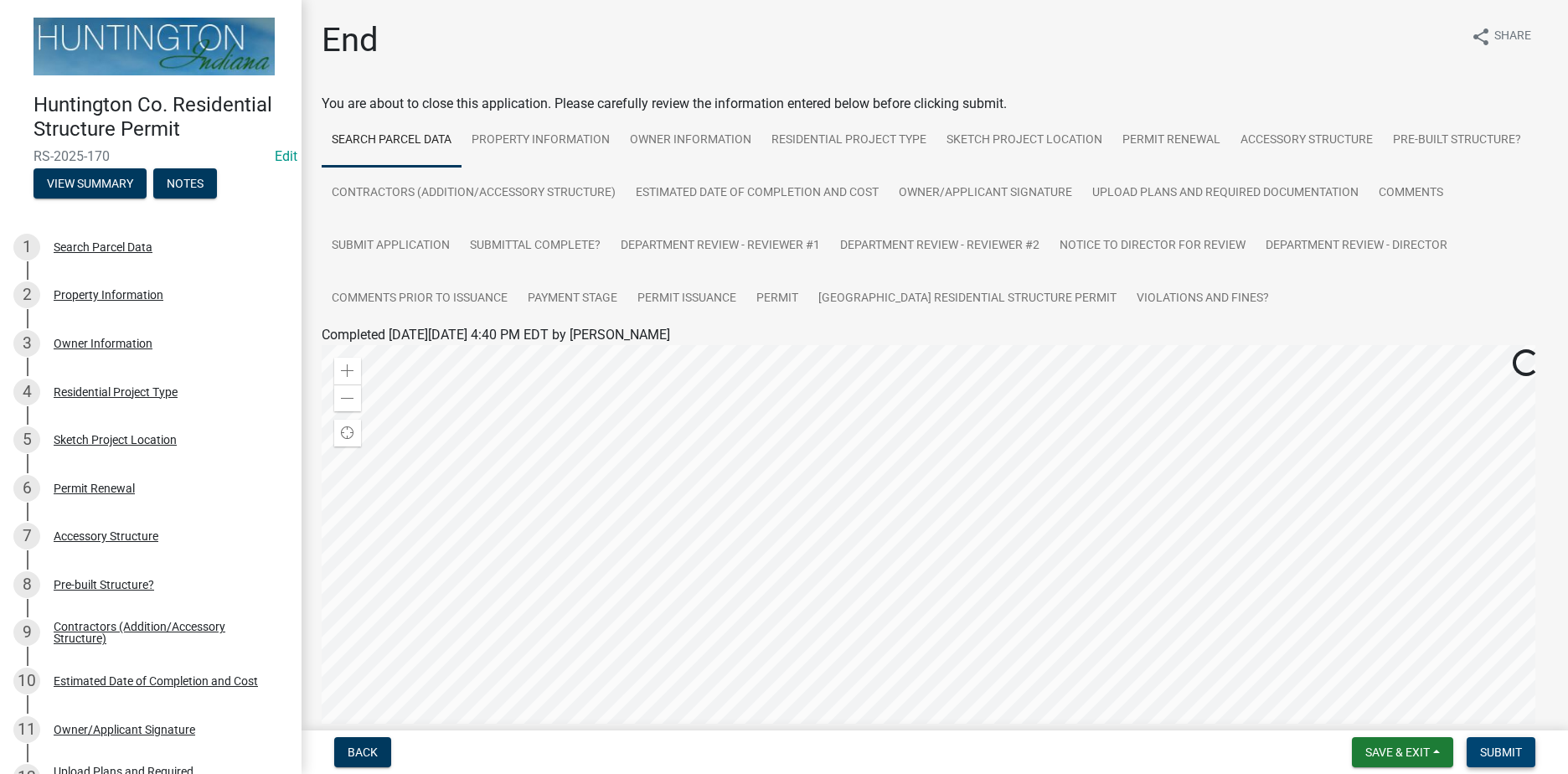
click at [1509, 755] on span "Submit" at bounding box center [1500, 753] width 41 height 14
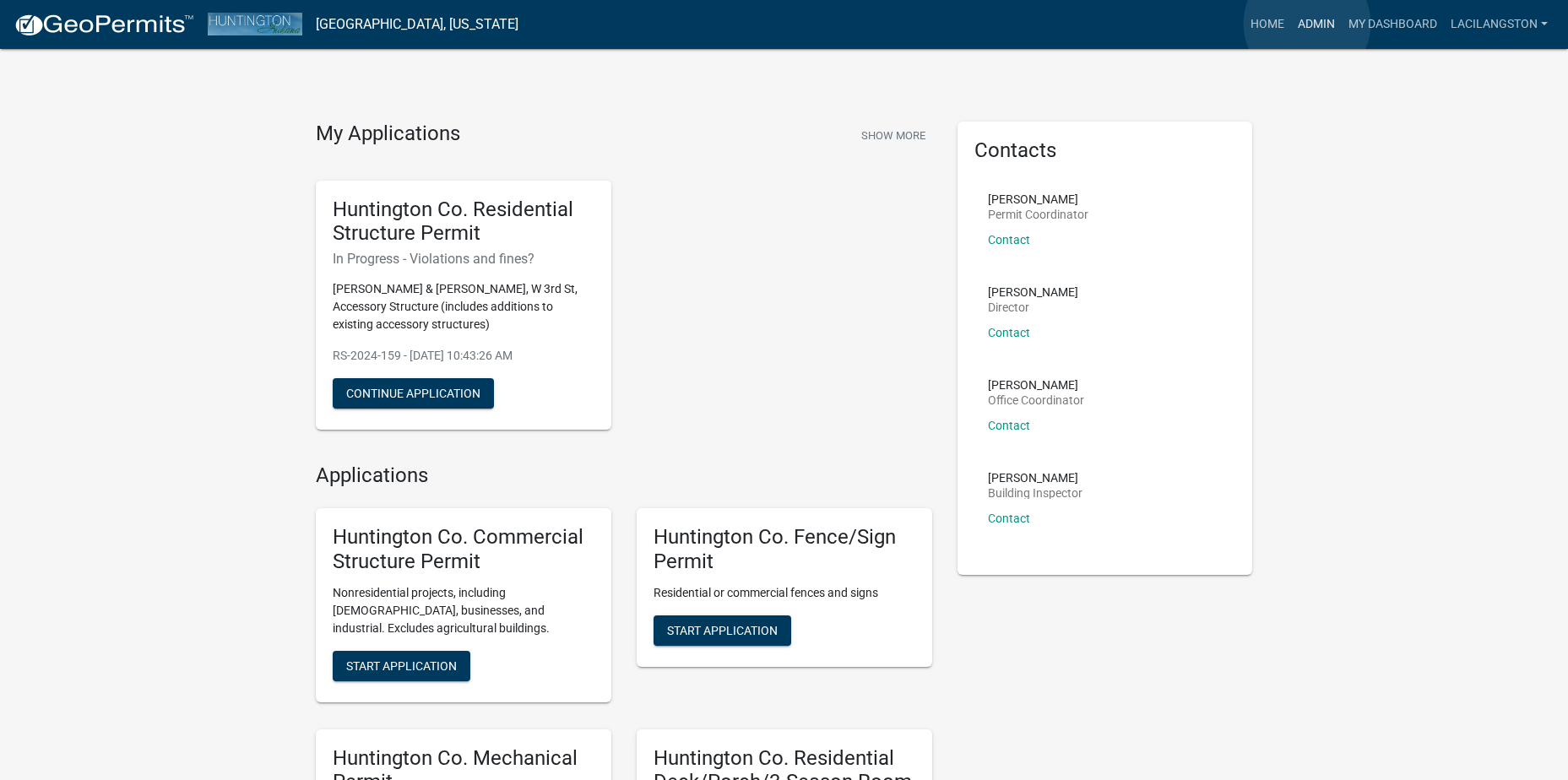
click at [1307, 23] on link "Admin" at bounding box center [1317, 24] width 51 height 32
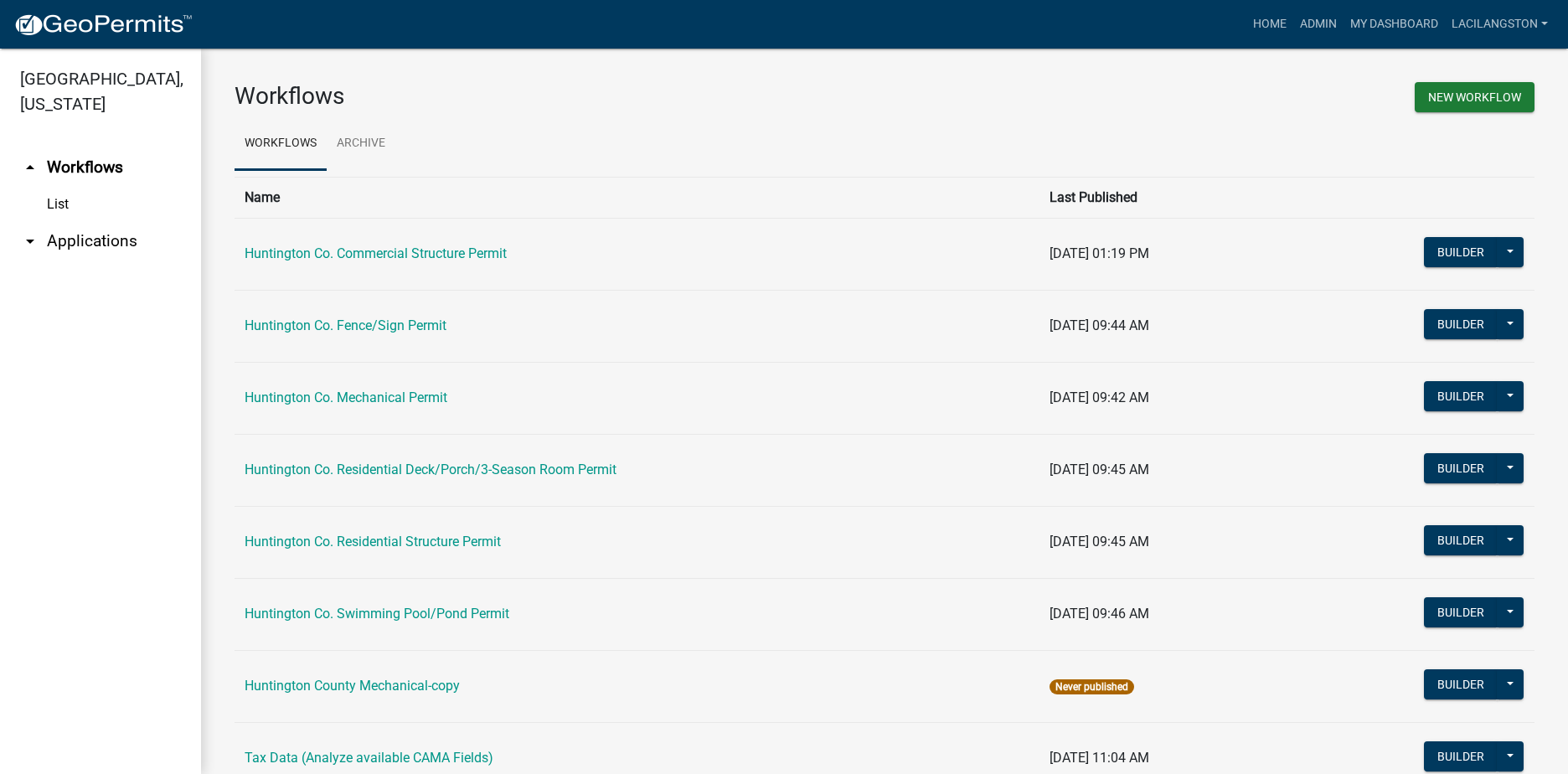
click at [113, 244] on link "arrow_drop_down Applications" at bounding box center [100, 241] width 201 height 41
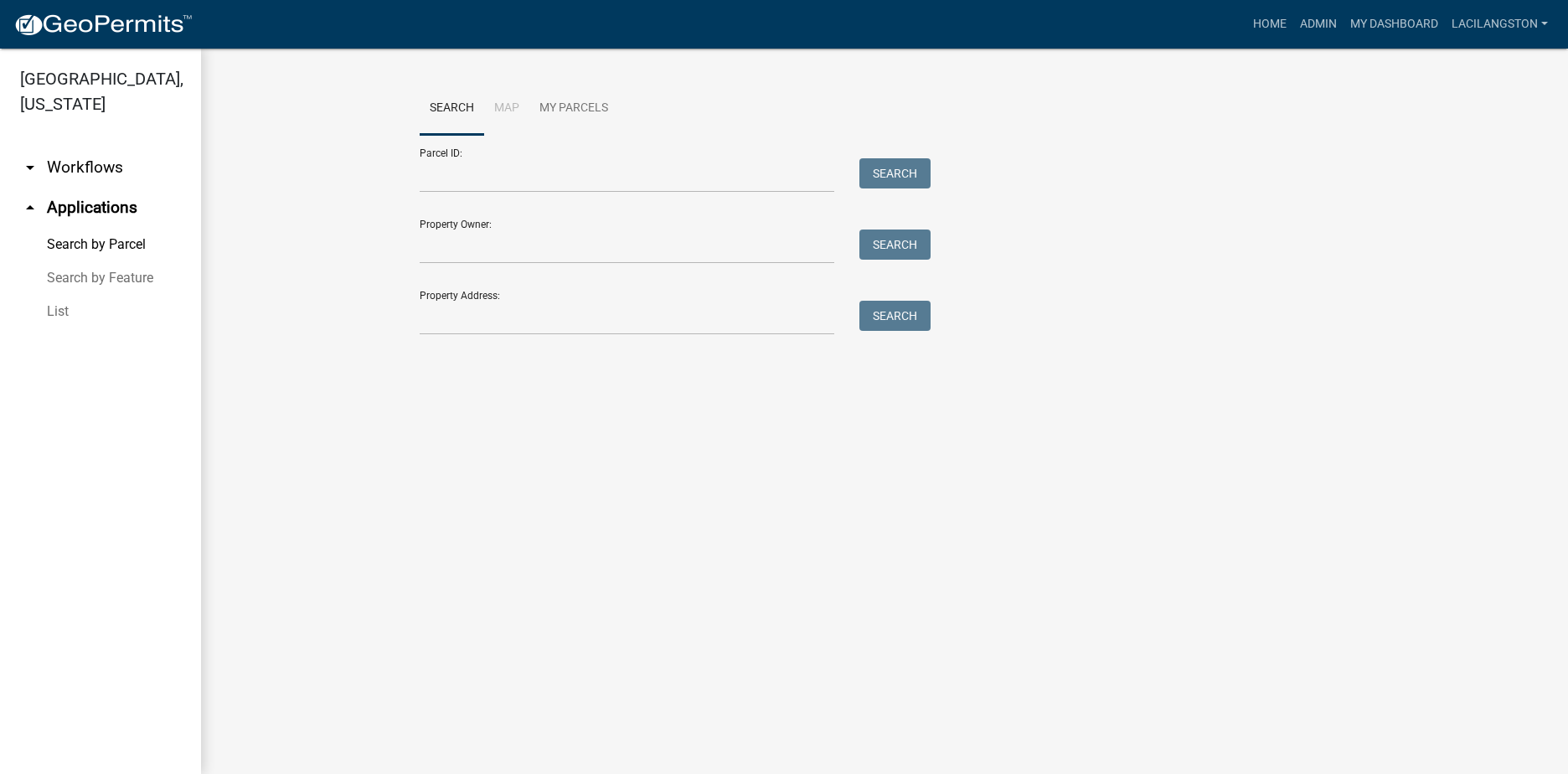
click at [42, 314] on link "List" at bounding box center [100, 312] width 201 height 34
